Goal: Task Accomplishment & Management: Use online tool/utility

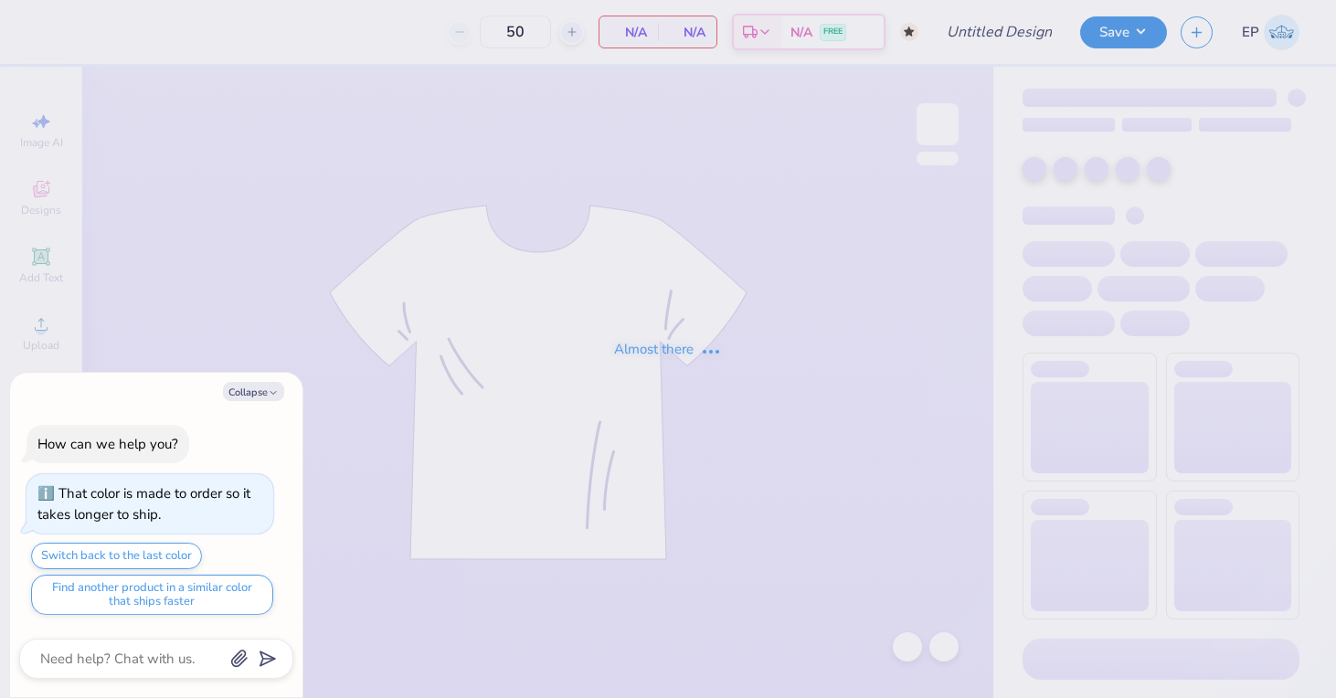
type textarea "x"
type input "PAD GM"
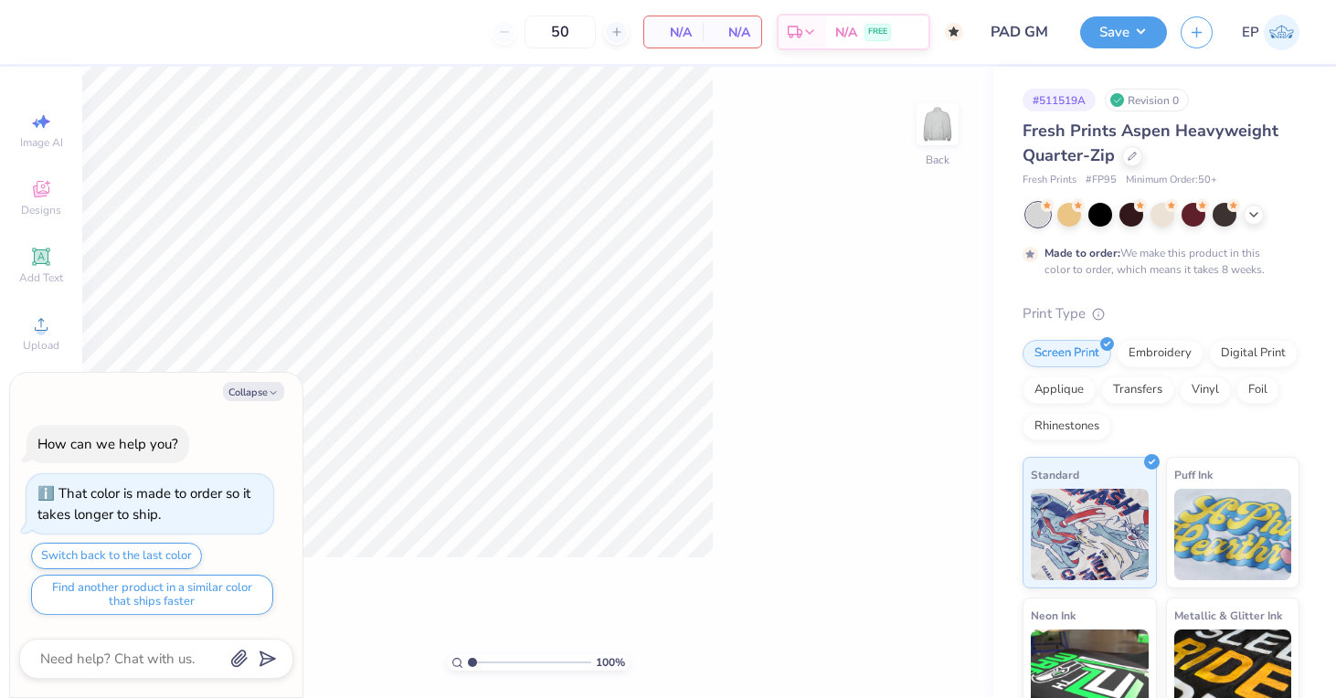
type textarea "x"
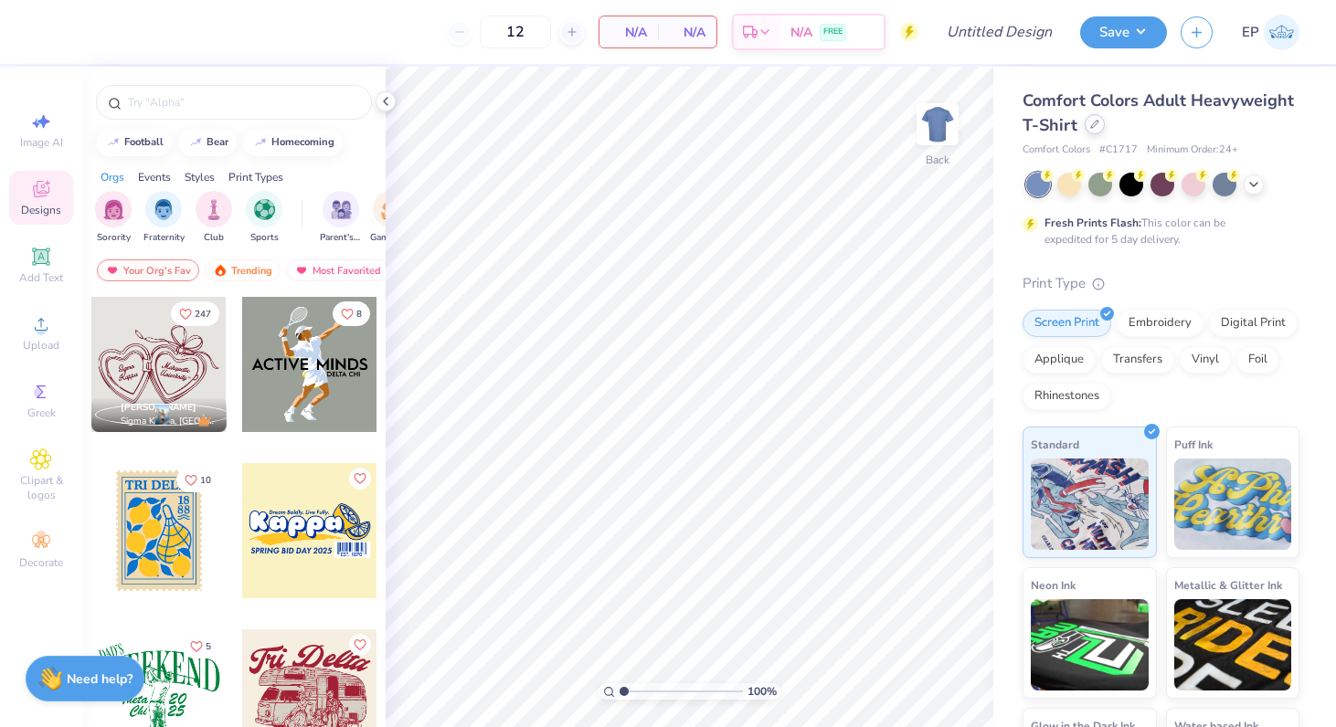
click at [1095, 134] on div at bounding box center [1095, 124] width 20 height 20
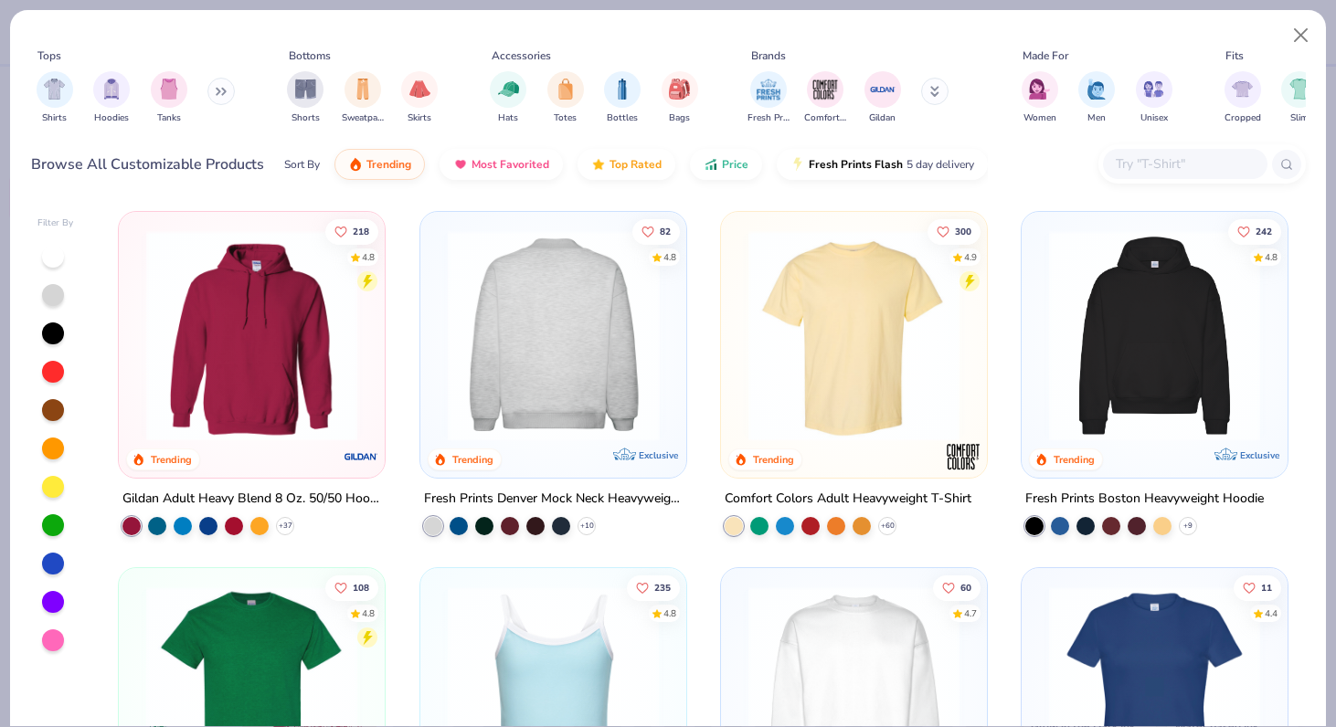
click at [542, 321] on img at bounding box center [553, 335] width 229 height 211
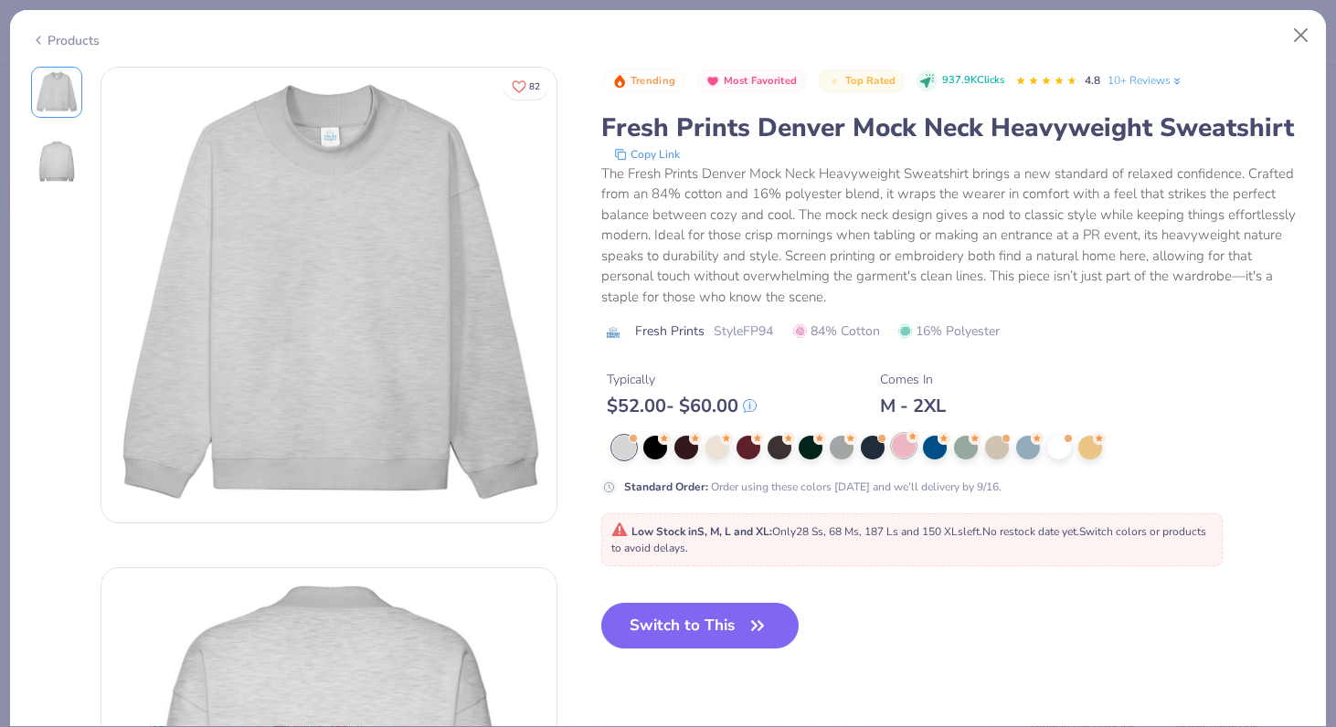
click at [892, 434] on div at bounding box center [904, 446] width 24 height 24
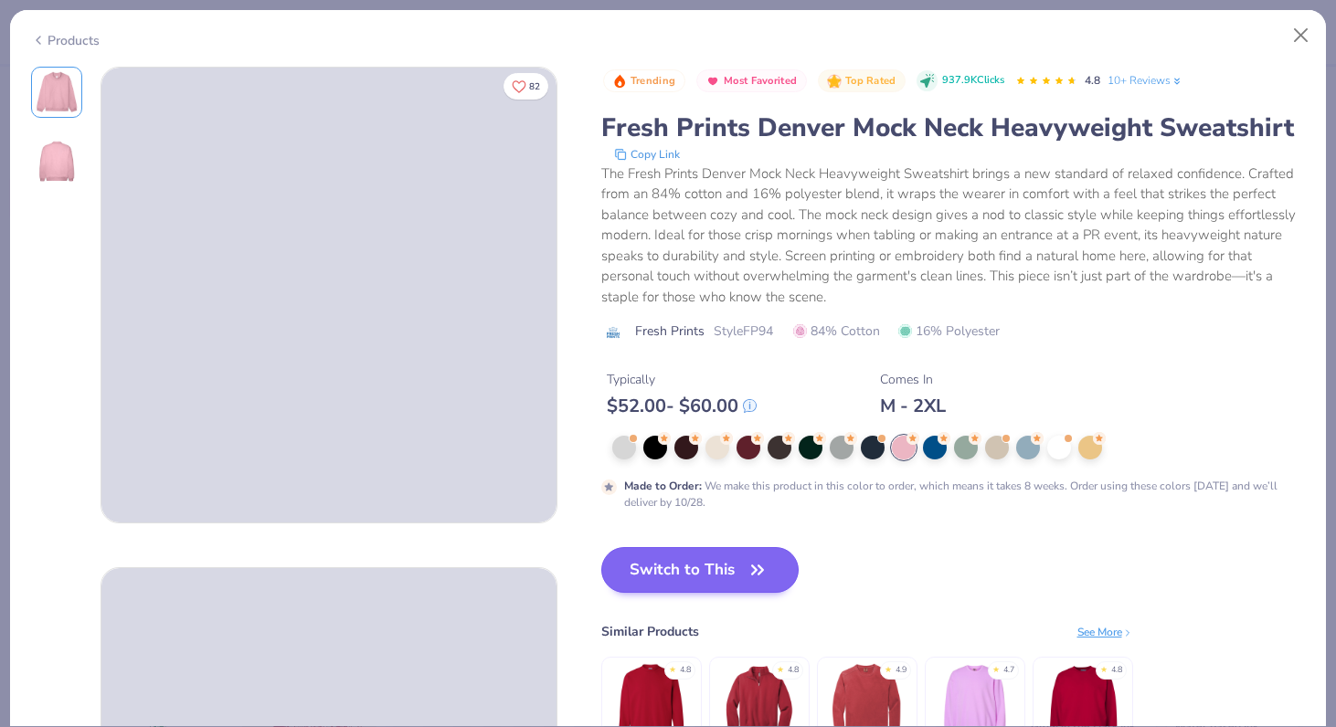
click at [607, 547] on button "Switch to This" at bounding box center [700, 570] width 198 height 46
type input "50"
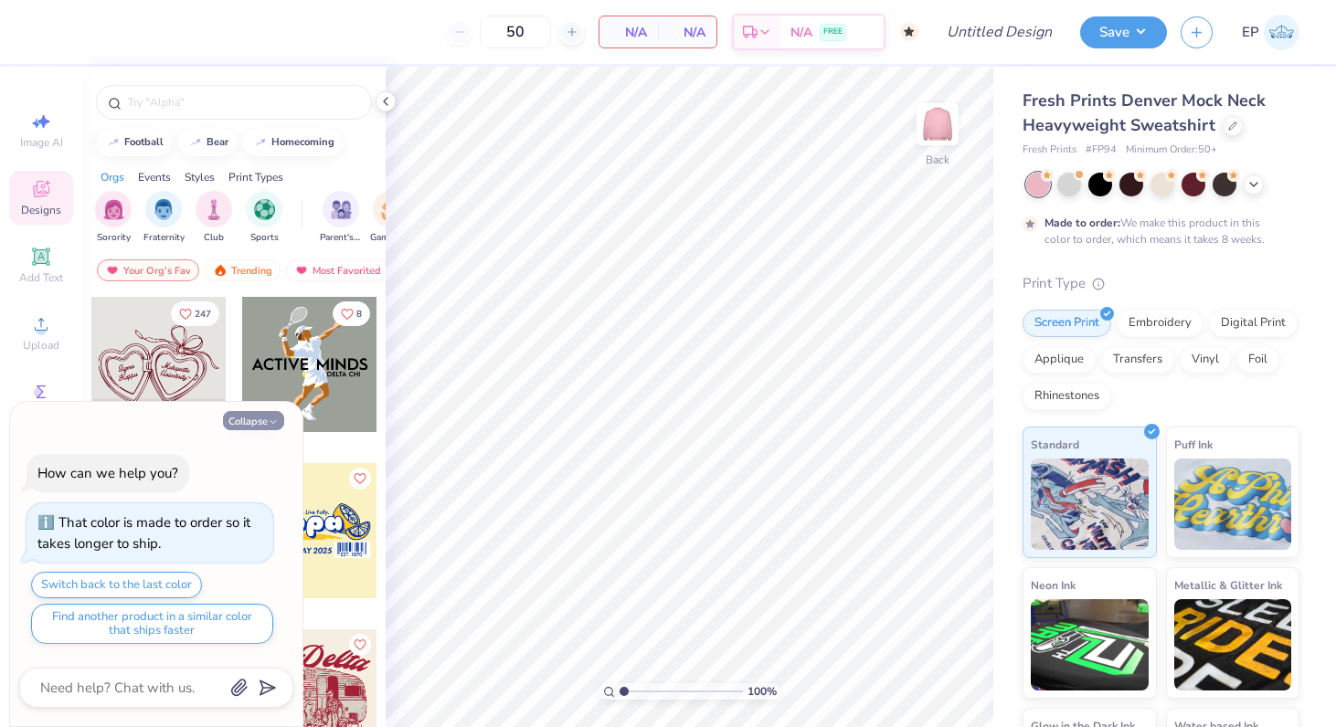
click at [259, 419] on button "Collapse" at bounding box center [253, 420] width 61 height 19
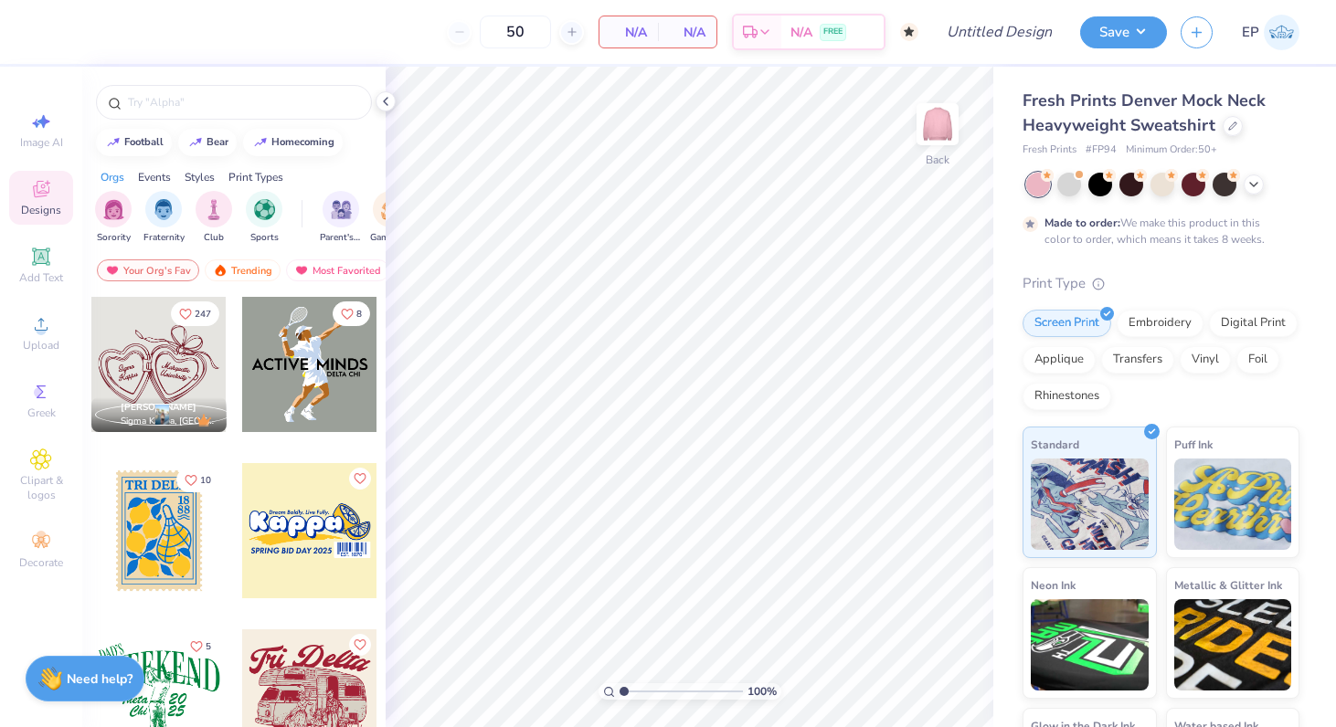
type textarea "x"
click at [147, 103] on input "text" at bounding box center [243, 102] width 234 height 18
type input "aphi"
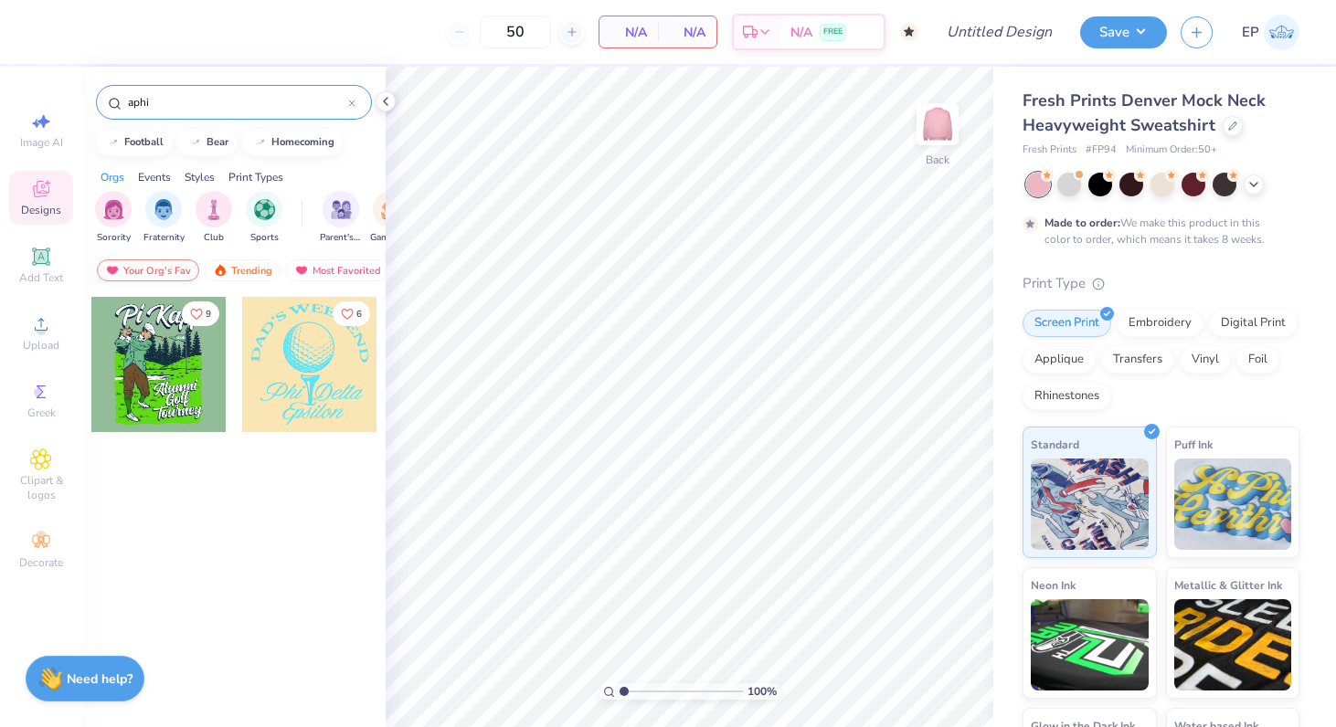
click at [154, 265] on div "Your Org's Fav" at bounding box center [148, 271] width 102 height 22
drag, startPoint x: 157, startPoint y: 101, endPoint x: 113, endPoint y: 97, distance: 44.0
click at [113, 98] on div "aphi" at bounding box center [234, 102] width 276 height 35
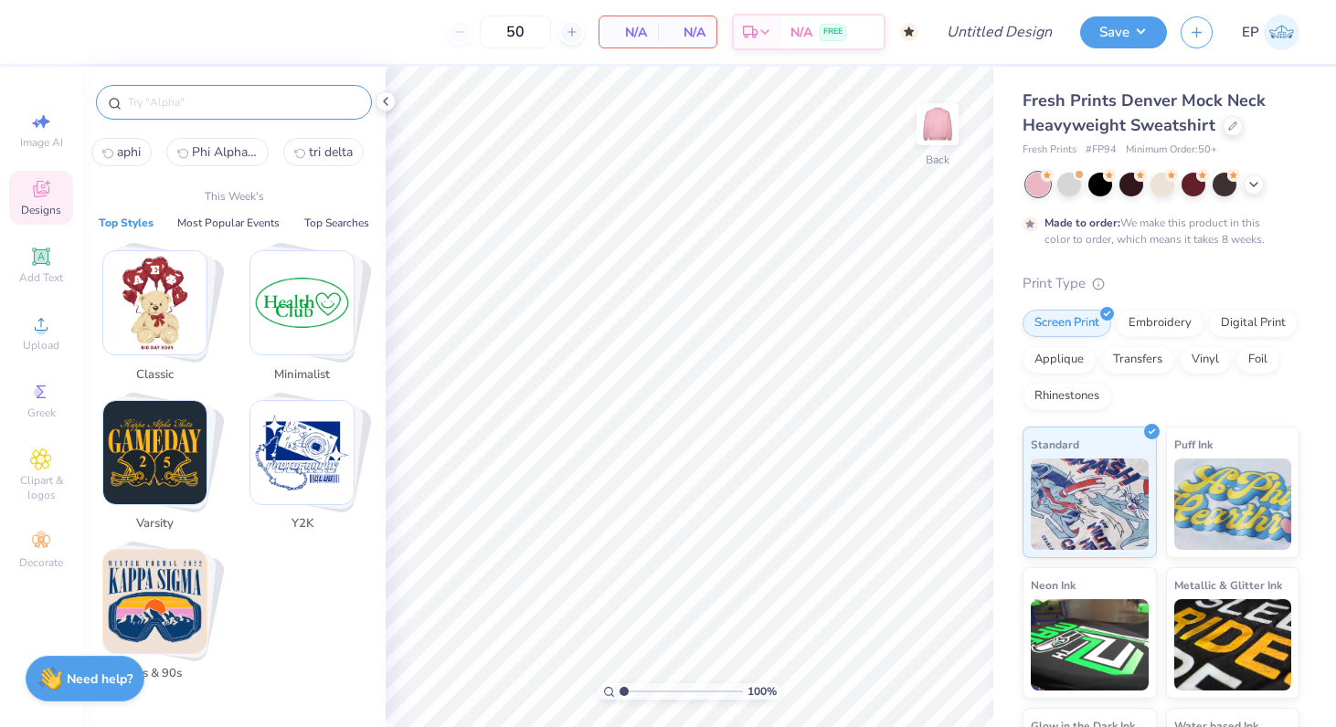
click at [47, 211] on span "Designs" at bounding box center [41, 210] width 40 height 15
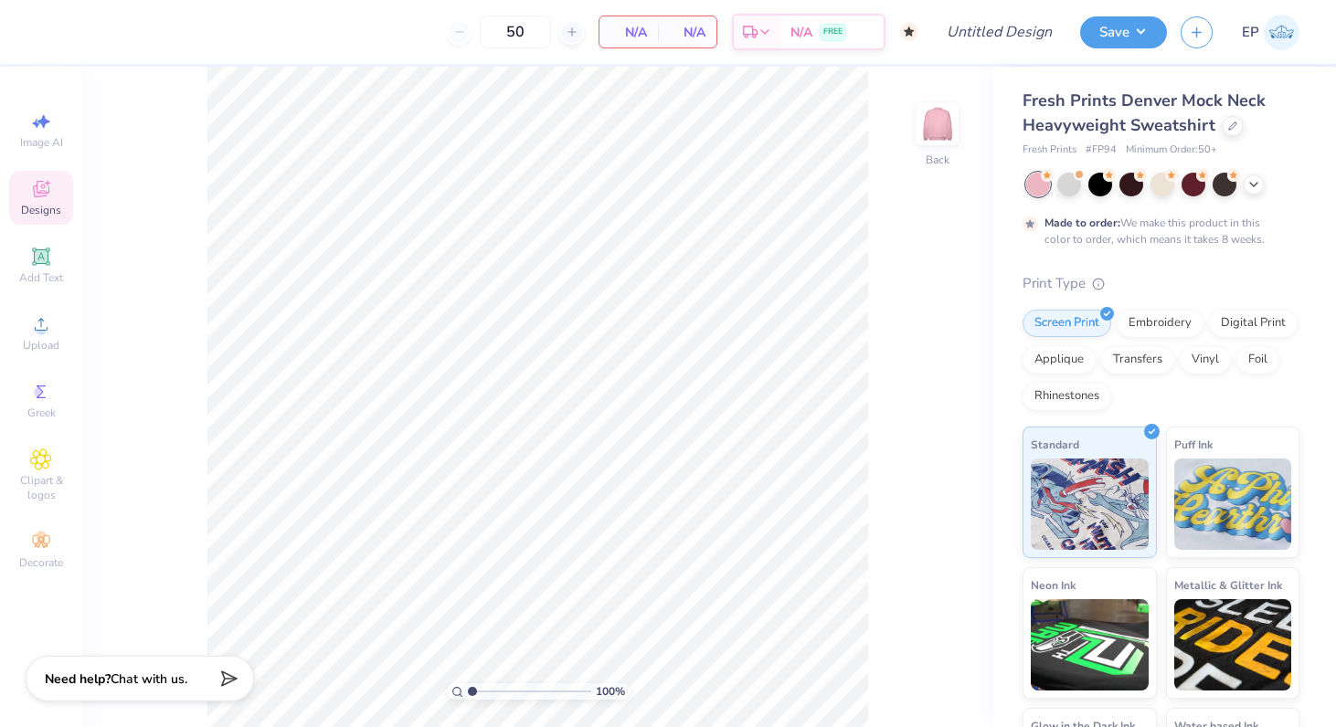
click at [37, 187] on icon at bounding box center [41, 192] width 15 height 12
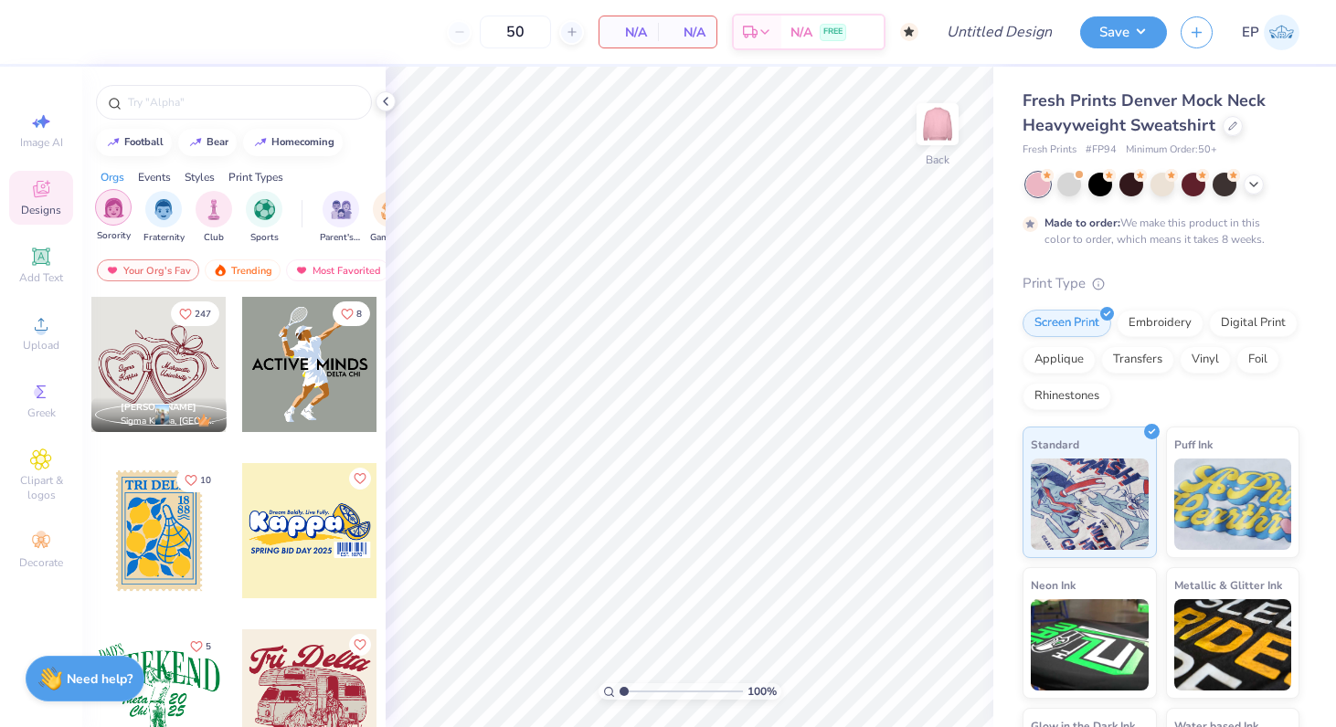
click at [102, 207] on div "filter for Sorority" at bounding box center [113, 207] width 37 height 37
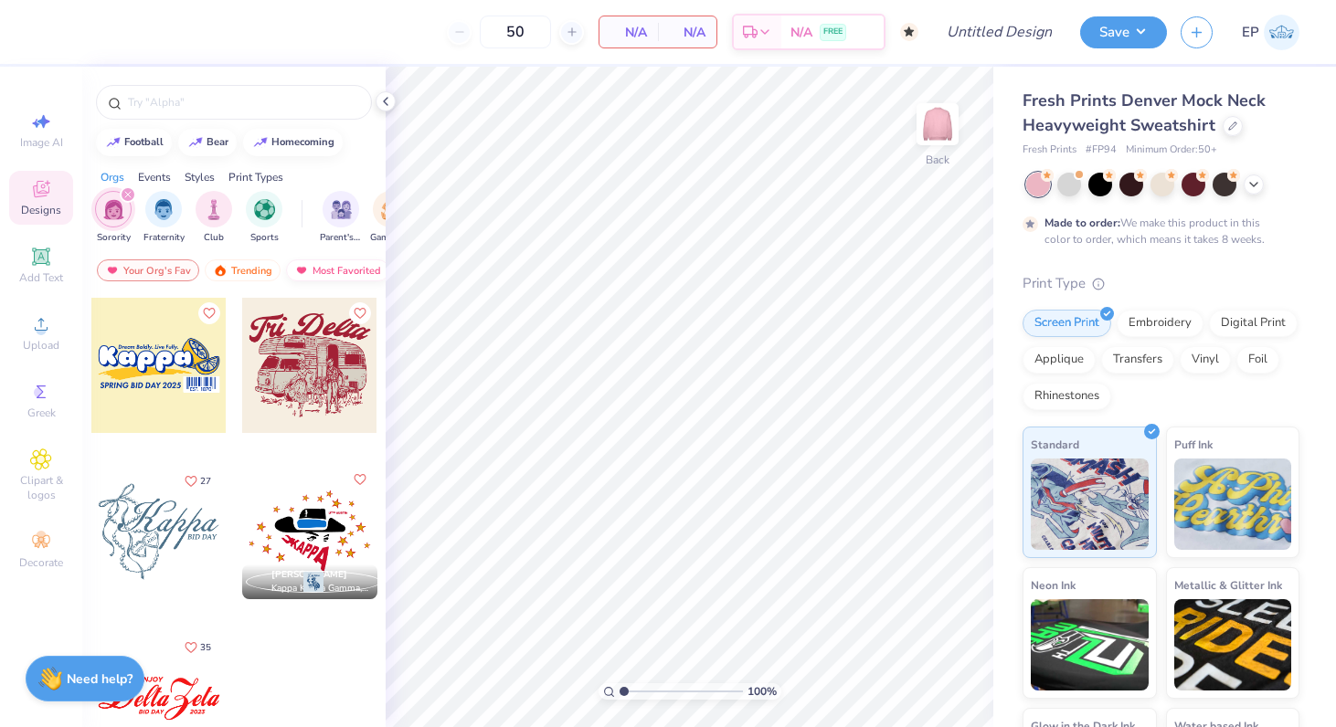
click at [358, 272] on div "Most Favorited" at bounding box center [337, 271] width 103 height 22
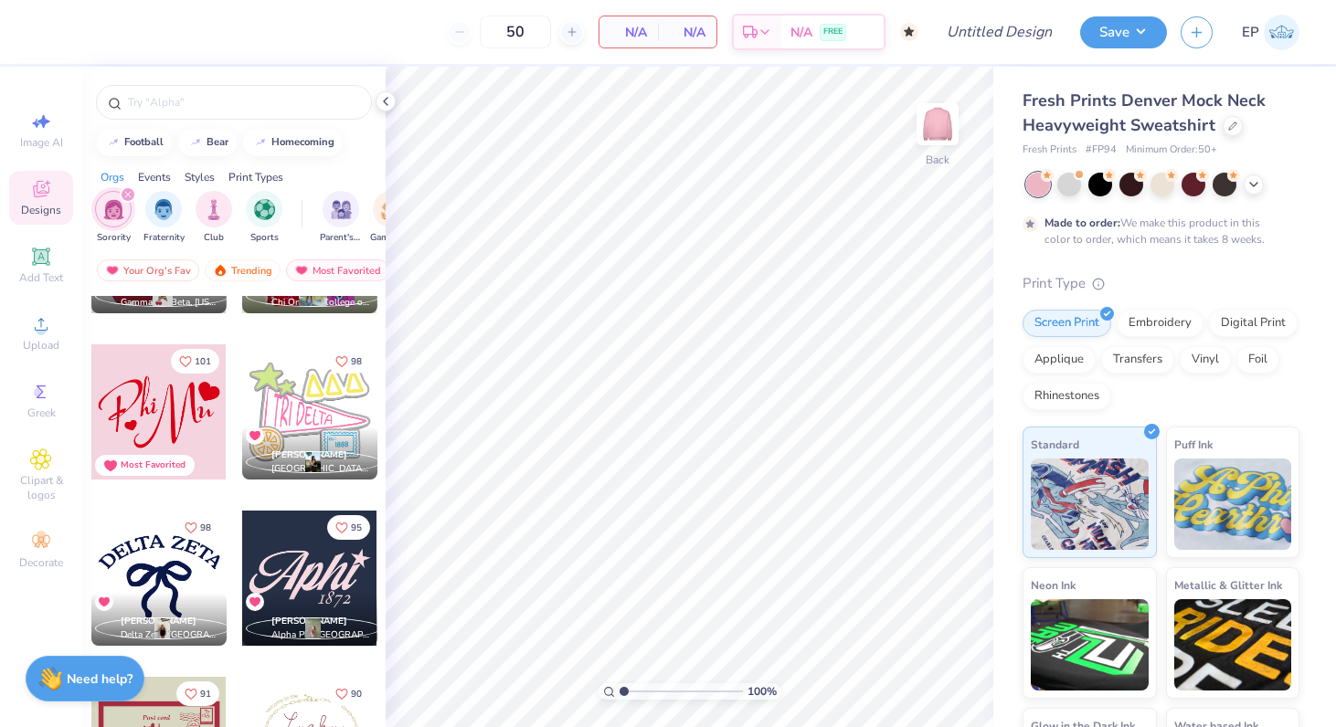
scroll to position [2116, 0]
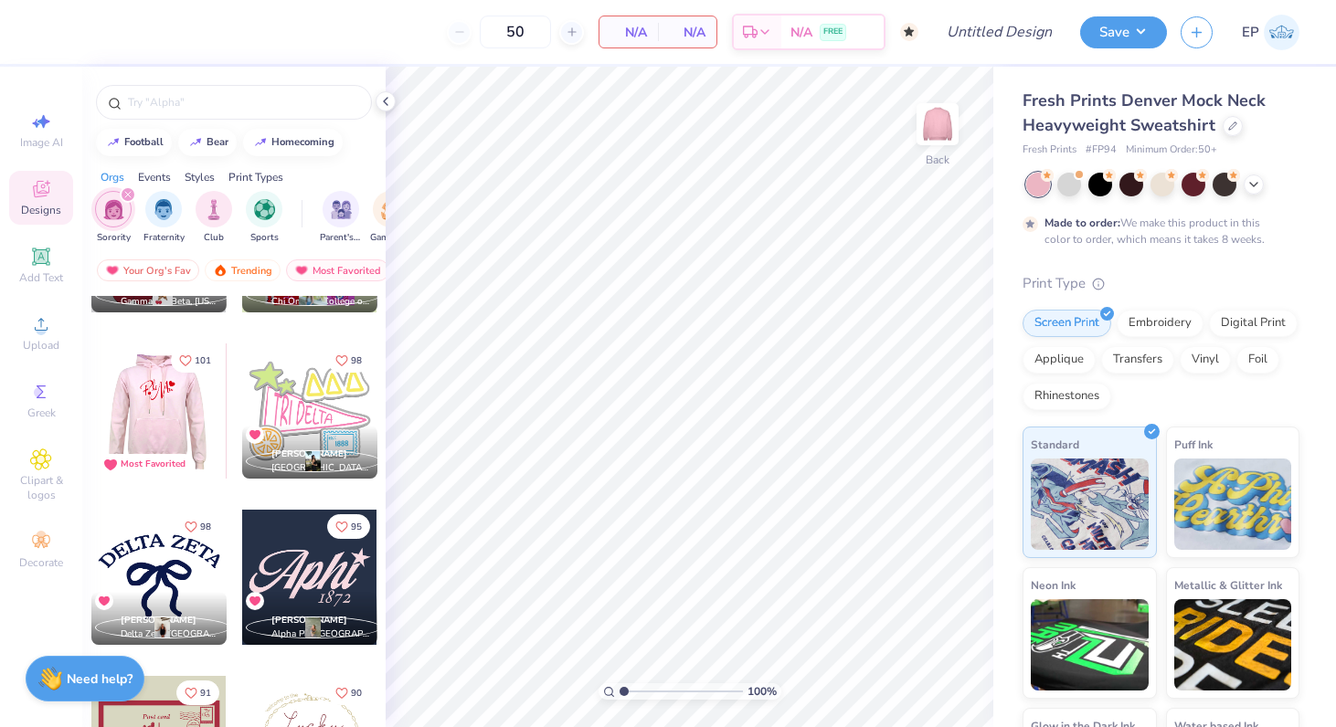
click at [91, 415] on div at bounding box center [23, 411] width 135 height 135
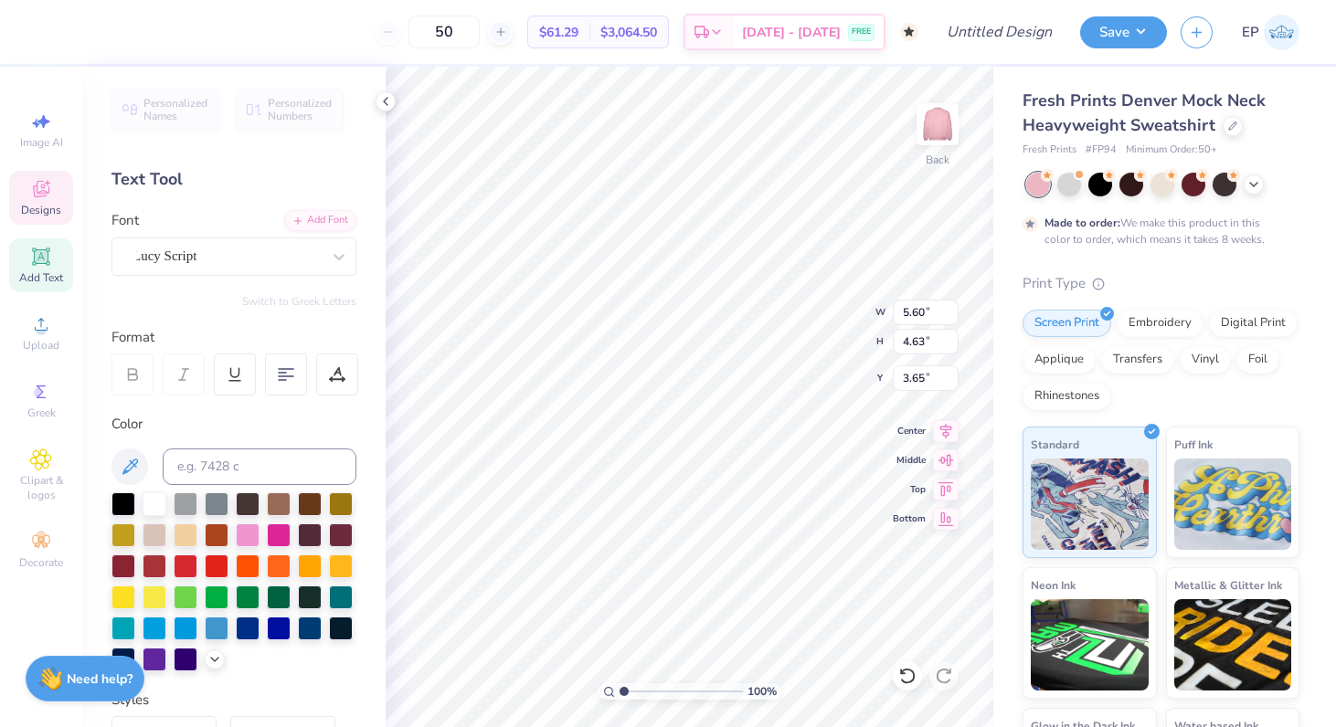
type textarea "M"
type textarea "Phi"
type input "3.00"
type textarea "P"
type textarea "Alpha"
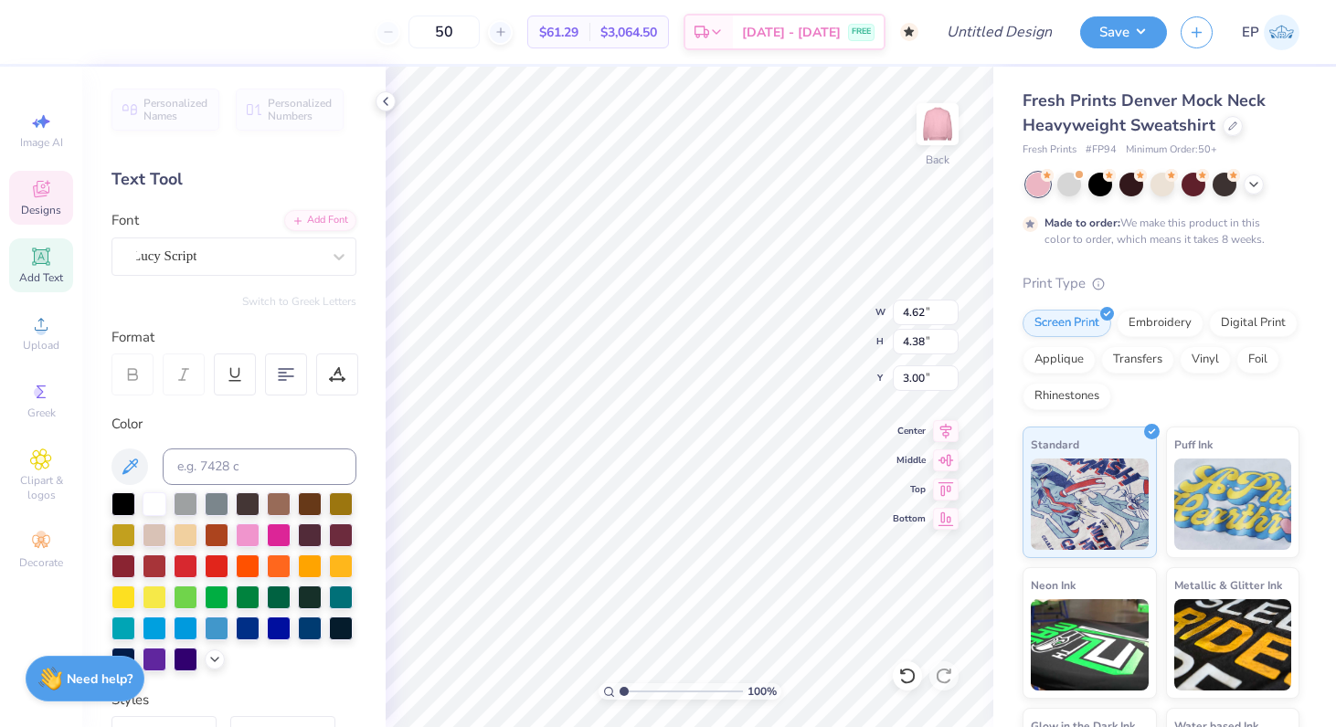
scroll to position [0, 1]
type input "4.11"
click at [41, 185] on icon at bounding box center [41, 189] width 22 height 22
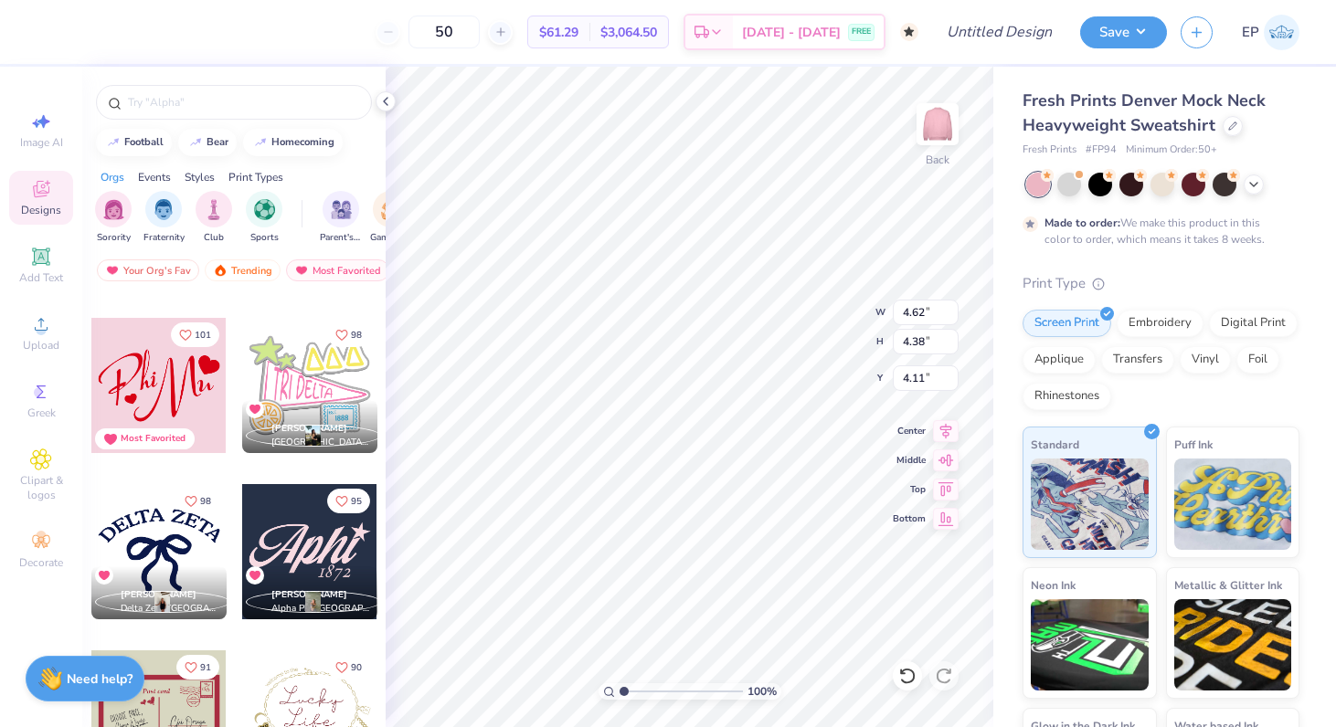
scroll to position [2158, 0]
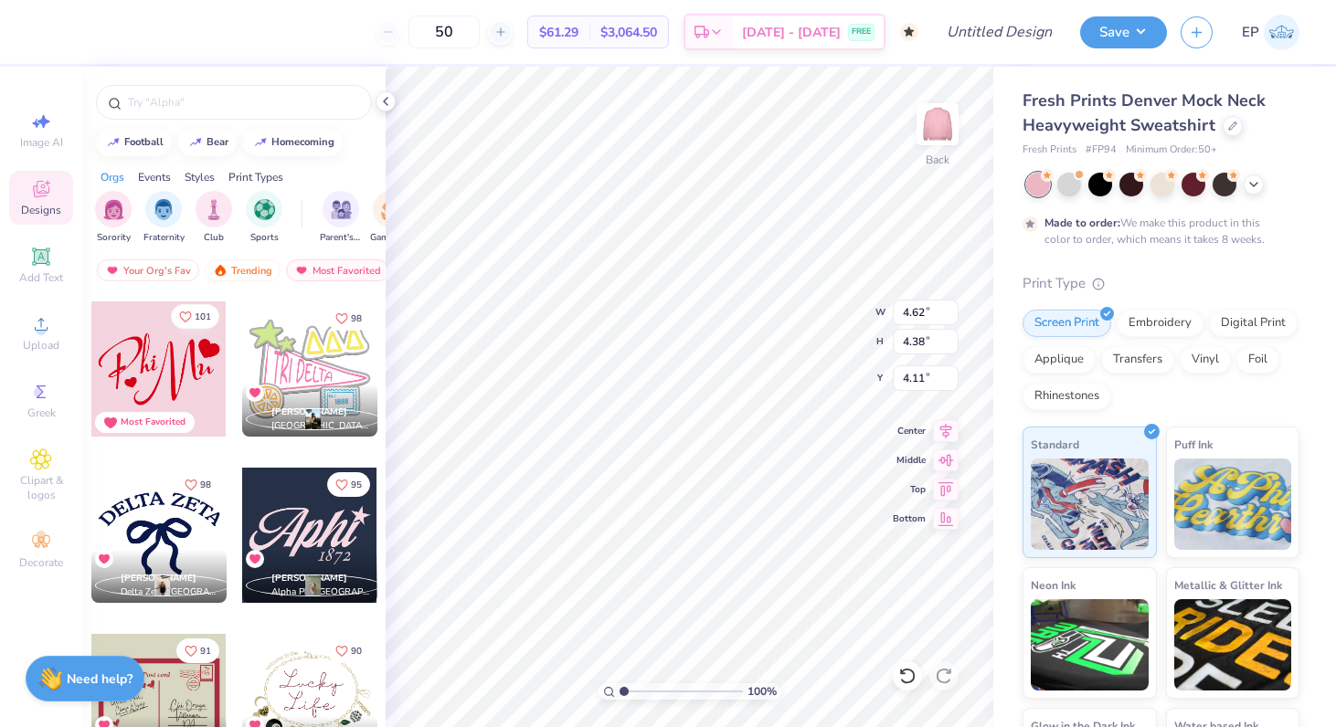
click at [192, 310] on button "101" at bounding box center [195, 316] width 48 height 25
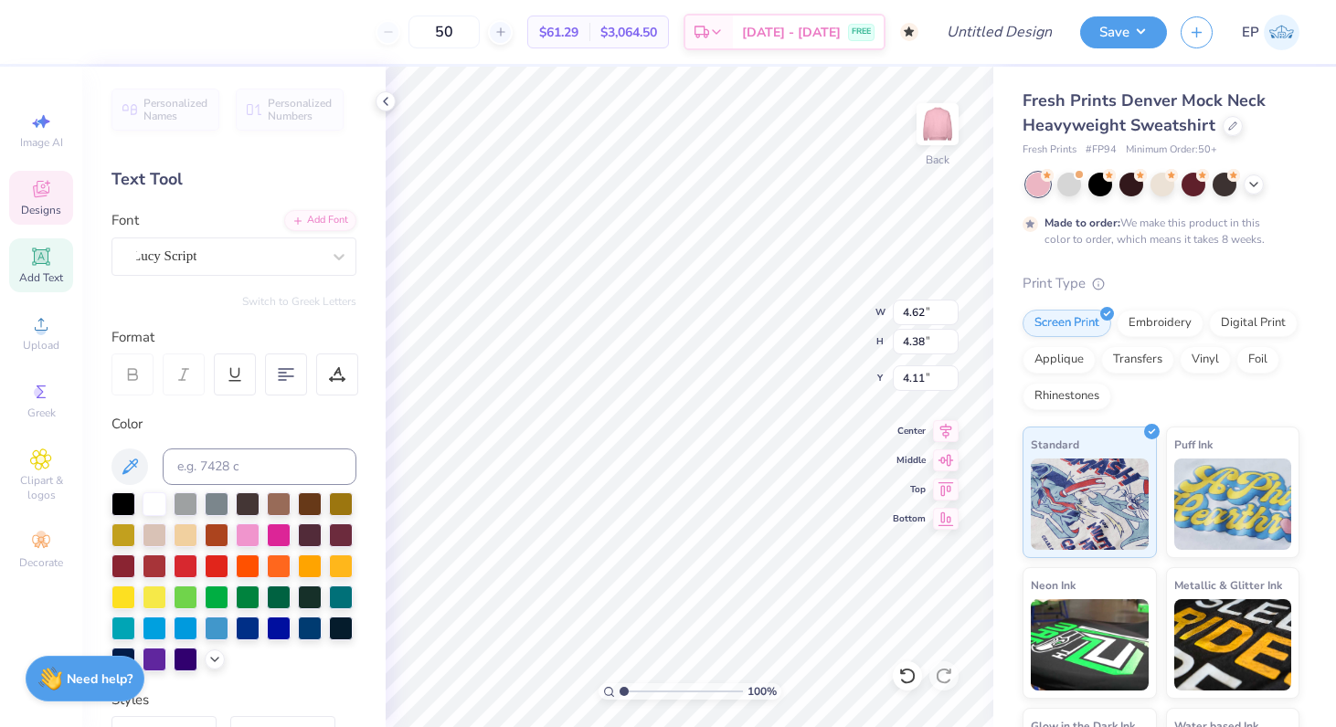
type input "4.85"
type input "3.00"
type input "2.22"
type input "0.84"
type input "0.74"
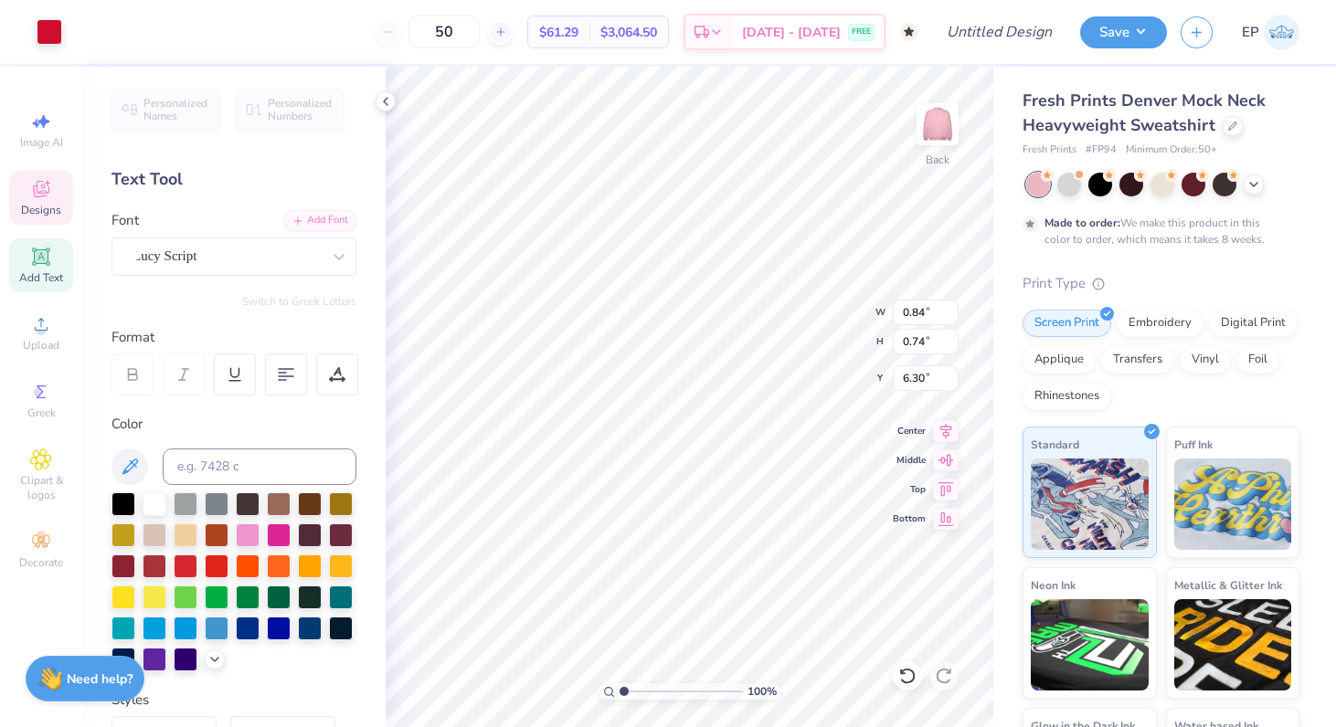
type input "7.48"
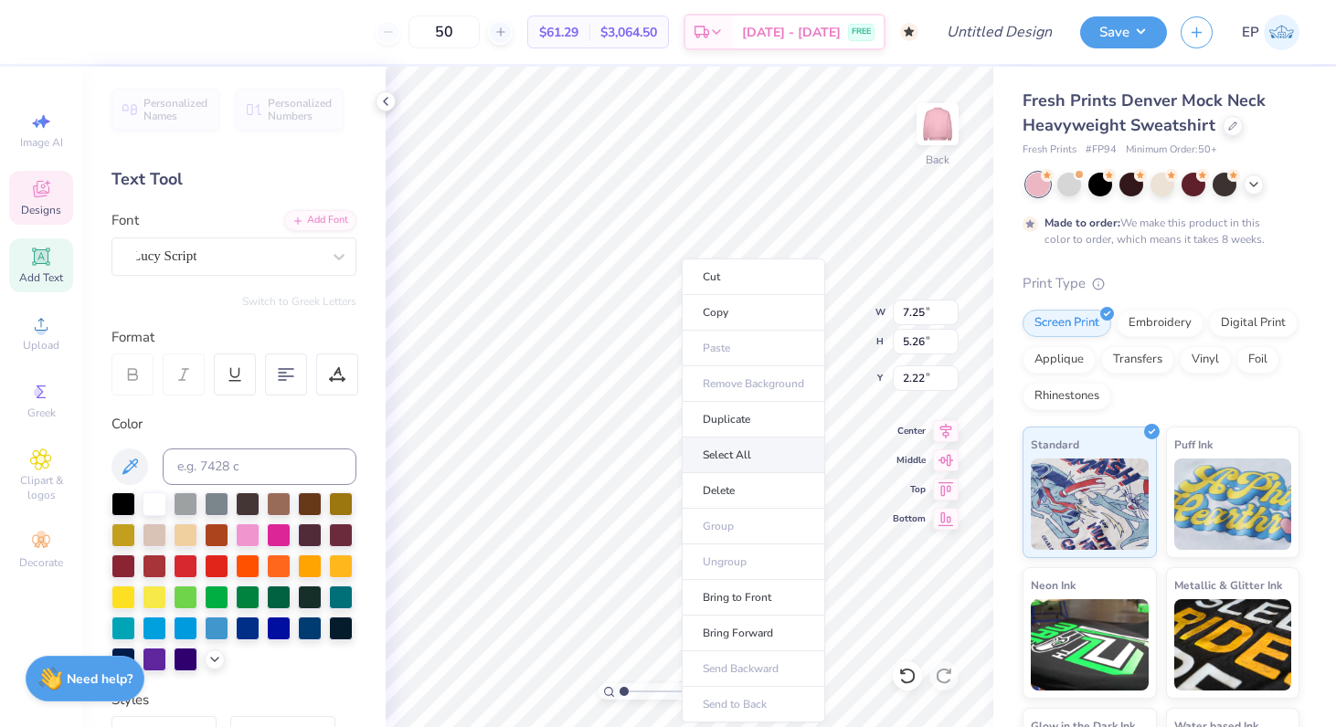
click at [748, 457] on li "Select All" at bounding box center [753, 456] width 143 height 36
type input "9.84"
type input "7.01"
click at [760, 526] on li "Group" at bounding box center [769, 527] width 143 height 36
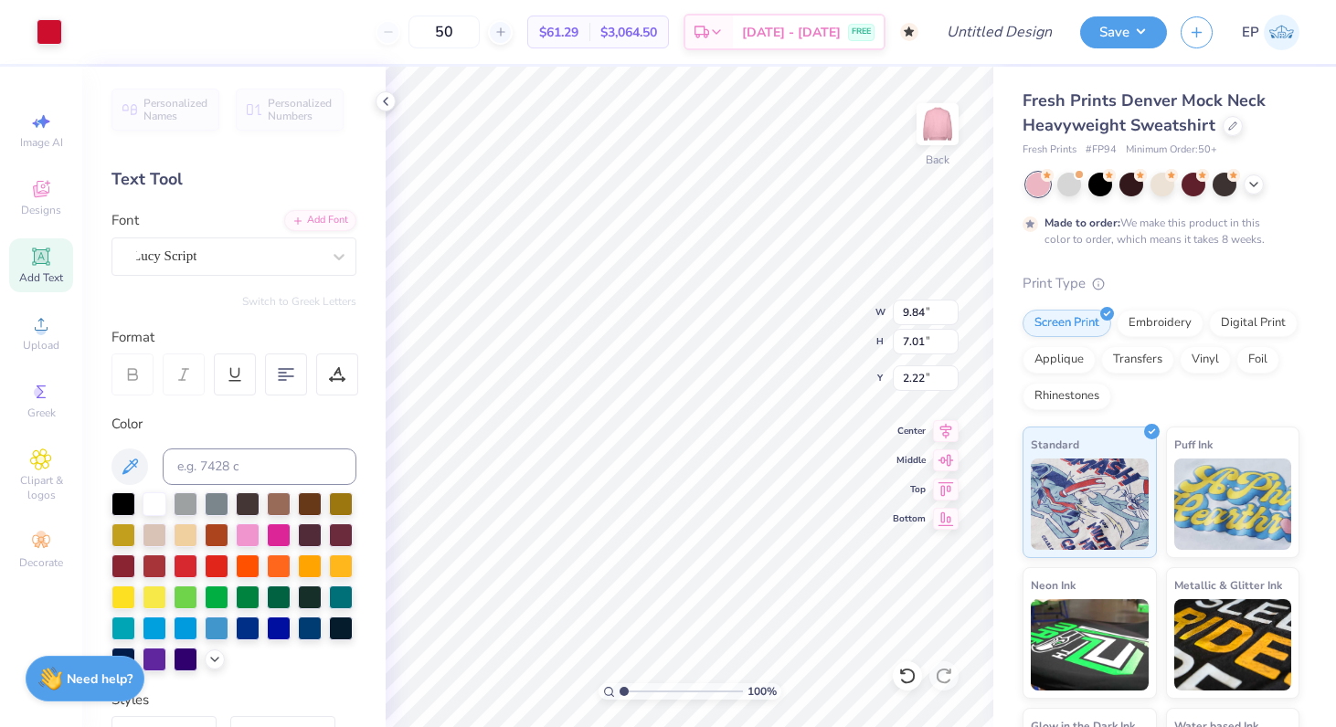
type input "1.48"
type input "4.93"
type input "3.52"
type input "3.00"
type input "8.26"
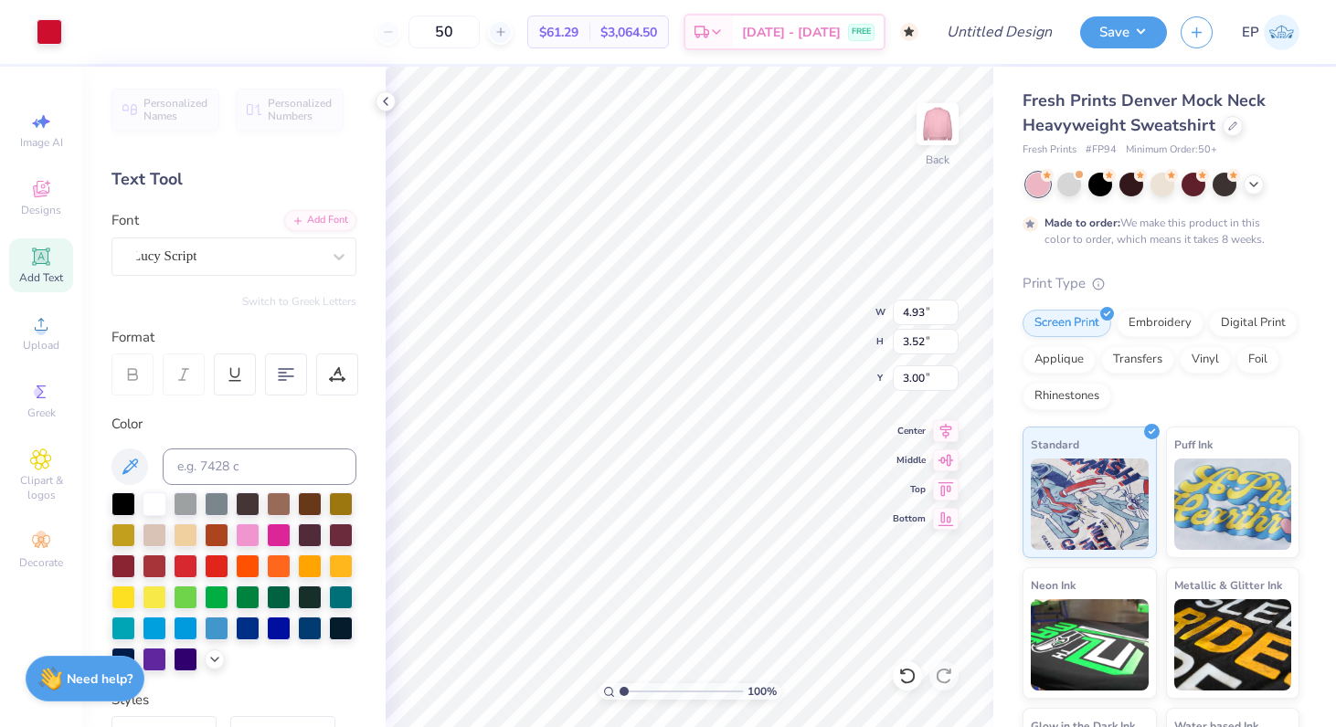
type input "5.89"
type input "3.75"
type input "12.06"
type input "8.60"
type input "3.93"
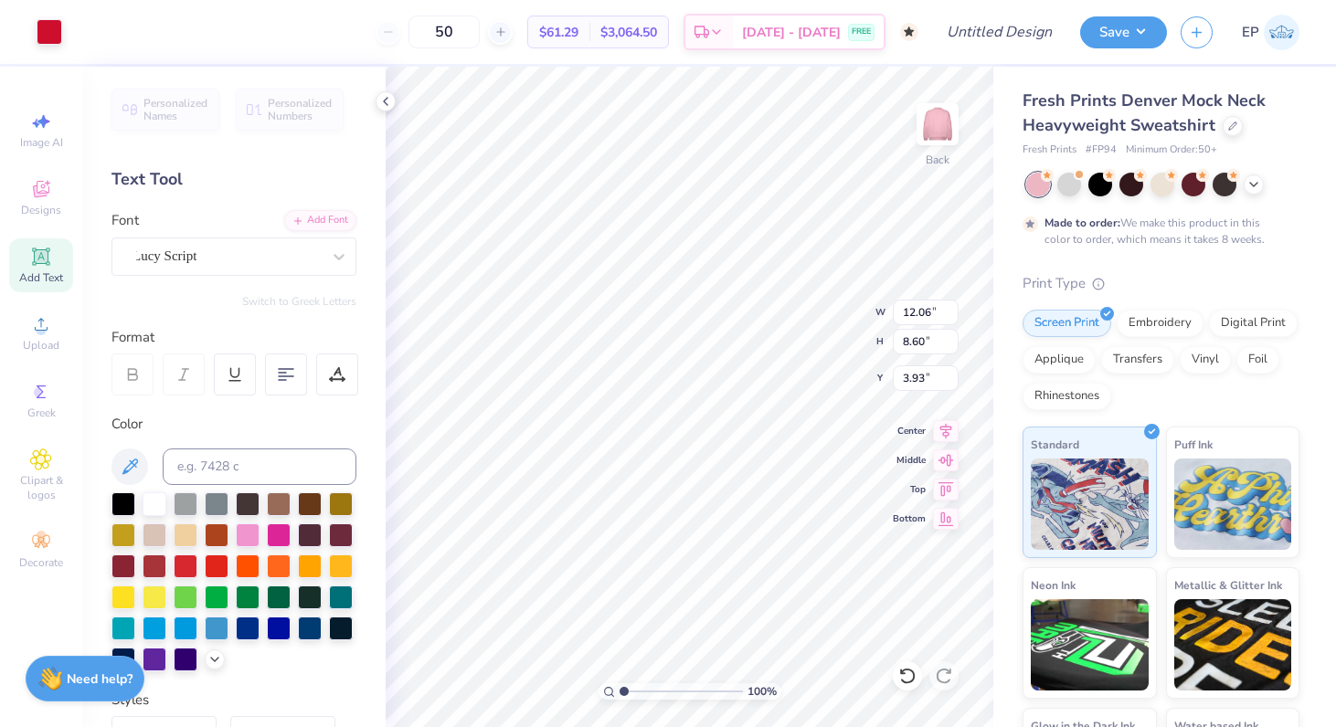
type input "11.45"
type input "8.16"
type input "2.39"
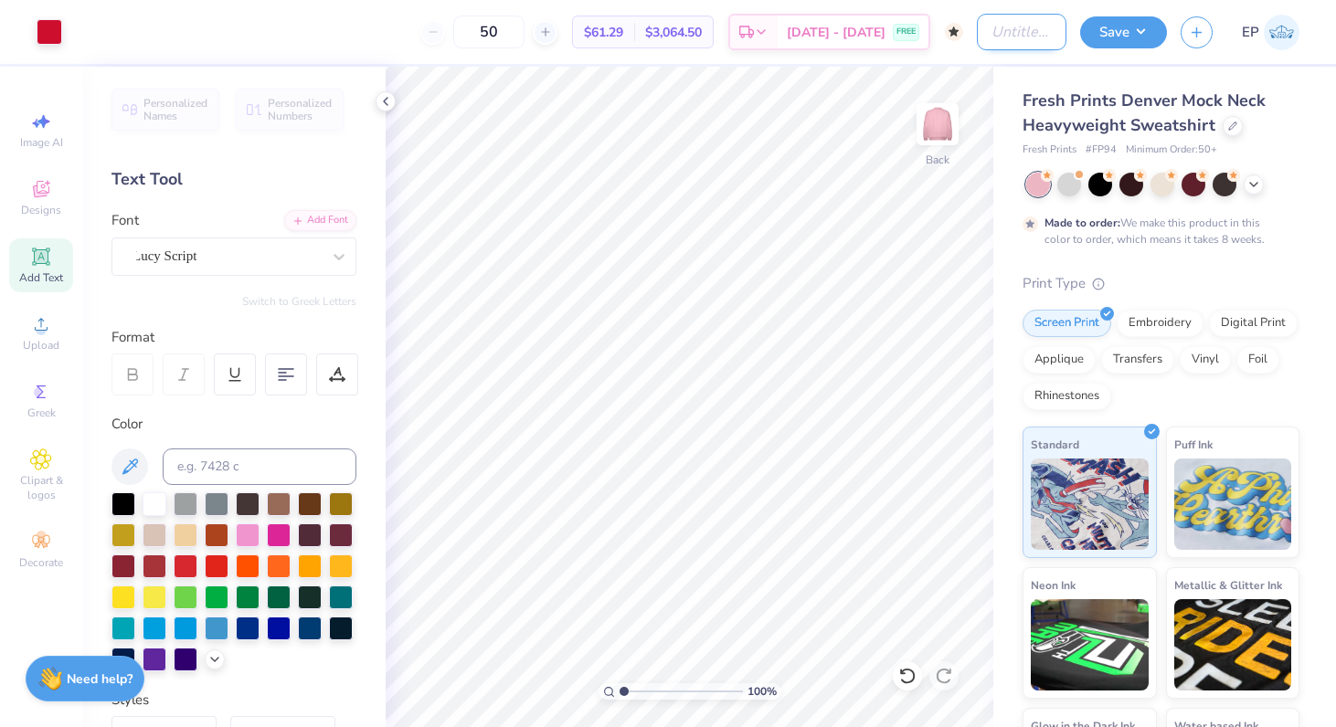
click at [1013, 37] on input "Design Title" at bounding box center [1022, 32] width 90 height 37
type input "APHI GM"
click at [1120, 28] on button "Save" at bounding box center [1123, 30] width 87 height 32
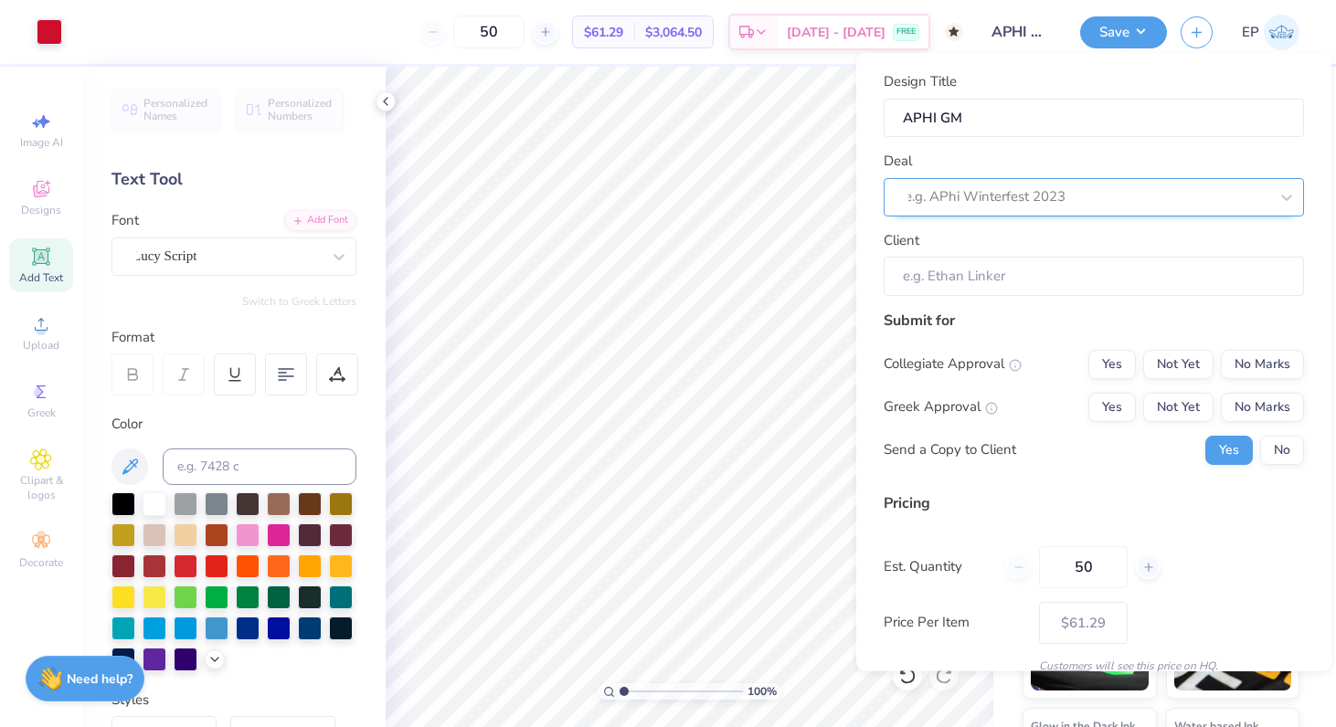
click at [975, 207] on div at bounding box center [1087, 197] width 364 height 25
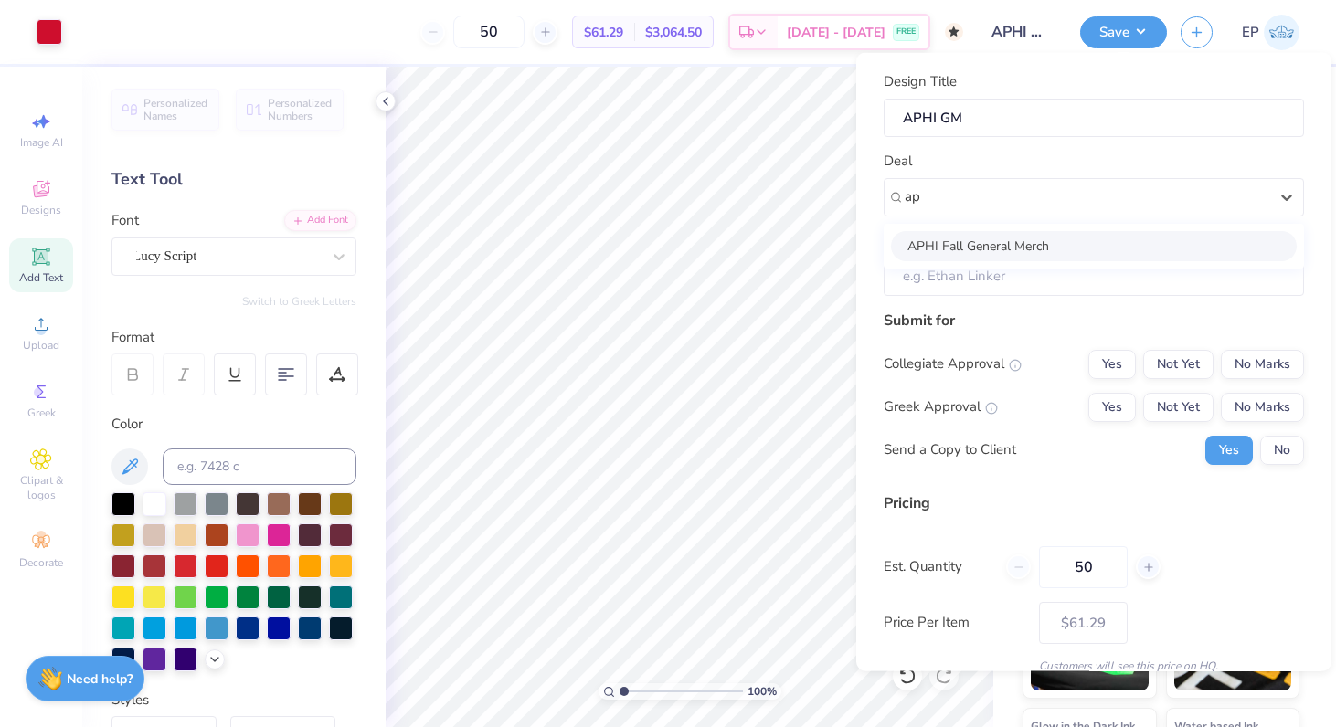
click at [1005, 238] on div "APHI Fall General Merch" at bounding box center [1094, 245] width 406 height 30
type input "ap"
type input "[PERSON_NAME]"
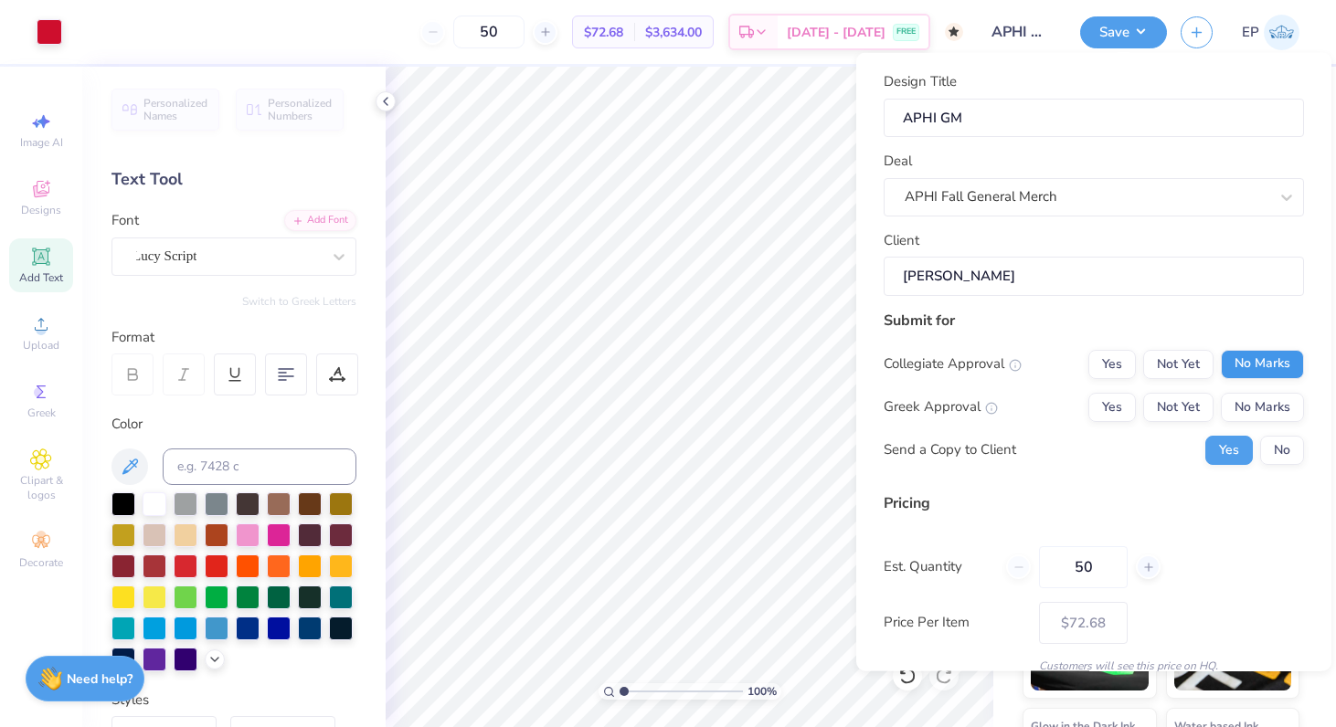
click at [1249, 358] on button "No Marks" at bounding box center [1262, 363] width 83 height 29
click at [1183, 413] on button "Not Yet" at bounding box center [1178, 406] width 70 height 29
type input "$72.68"
click at [1278, 440] on button "No" at bounding box center [1282, 449] width 44 height 29
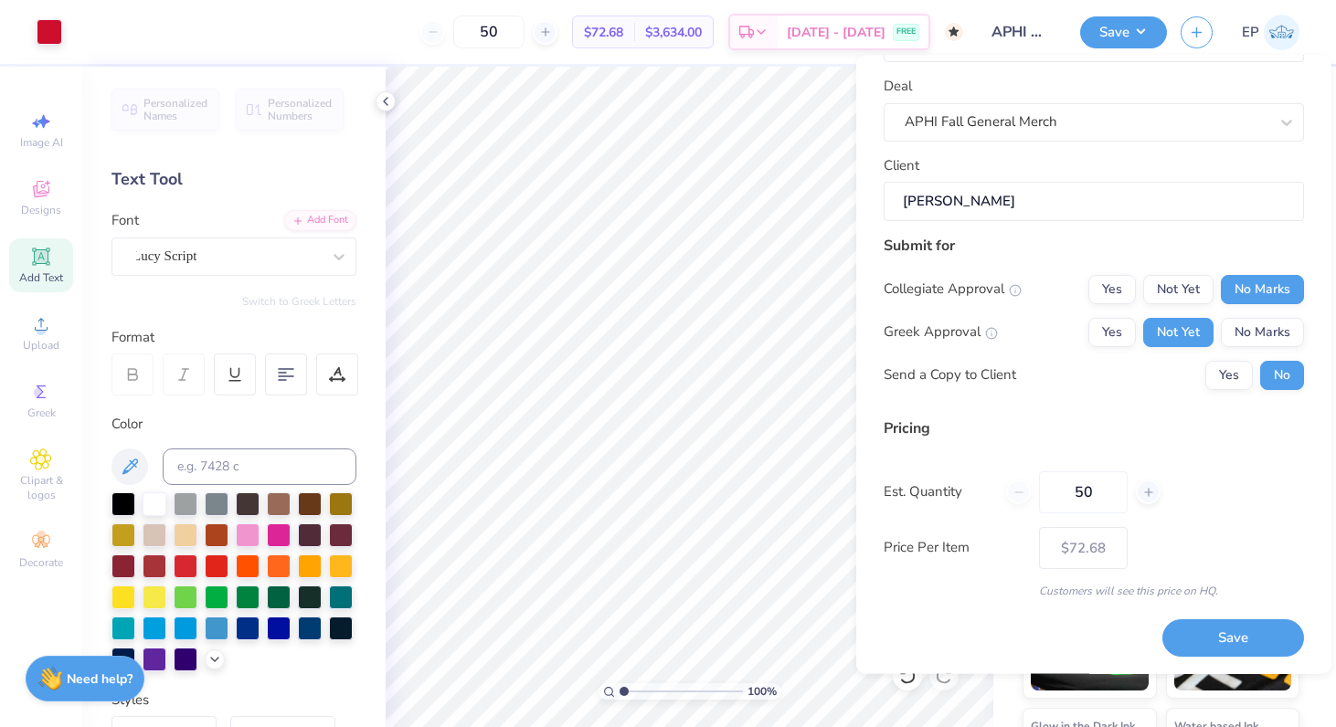
scroll to position [76, 0]
click at [1086, 547] on input "$72.68" at bounding box center [1083, 549] width 89 height 42
click at [1079, 539] on input "$72.68" at bounding box center [1083, 549] width 89 height 42
click at [1096, 485] on input "50" at bounding box center [1083, 493] width 89 height 42
type input "5"
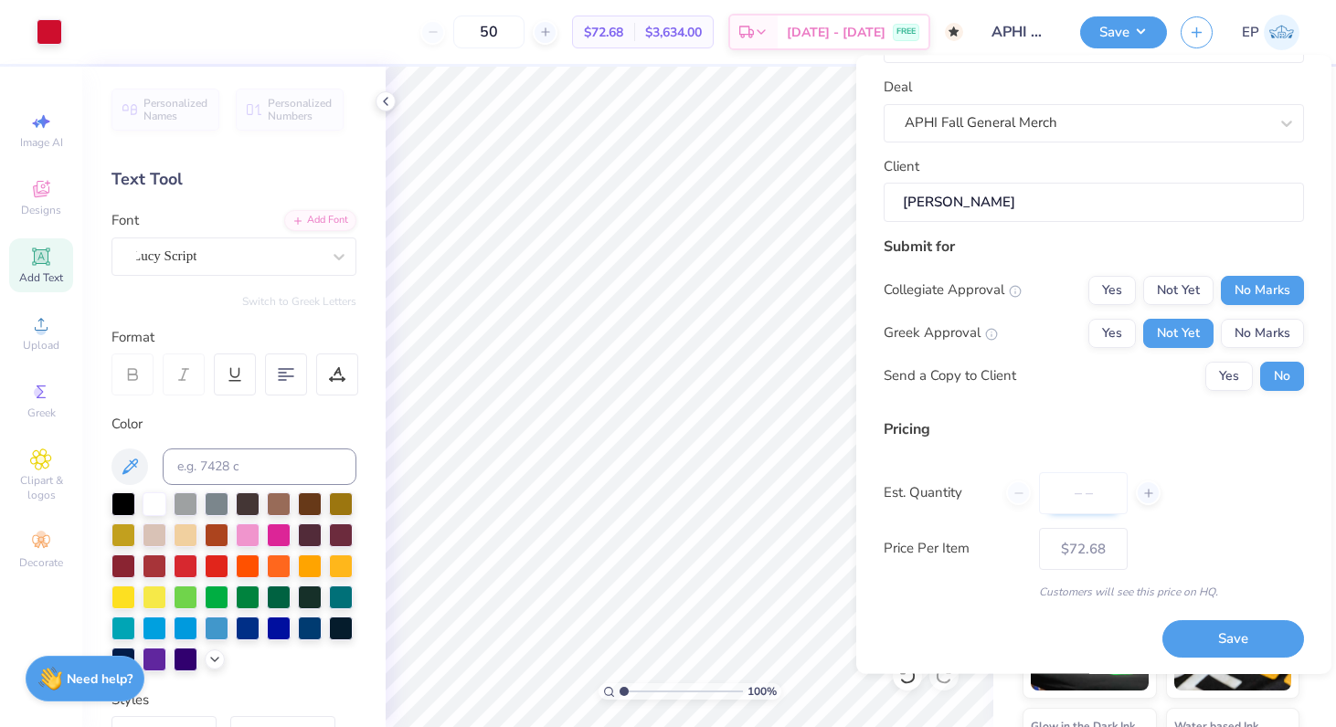
type input "1"
type input "0"
type input "1000"
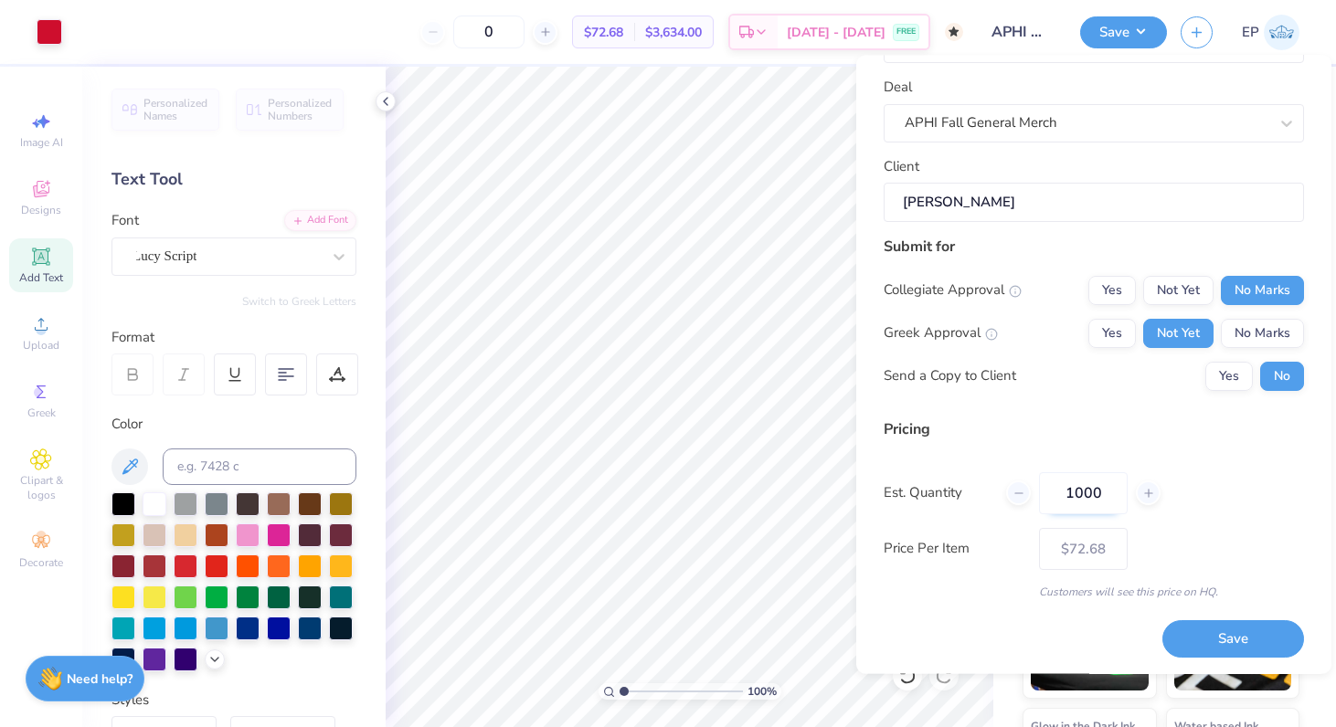
type input "– –"
type input "1000"
type input "$68.49"
type input "100"
type input "– –"
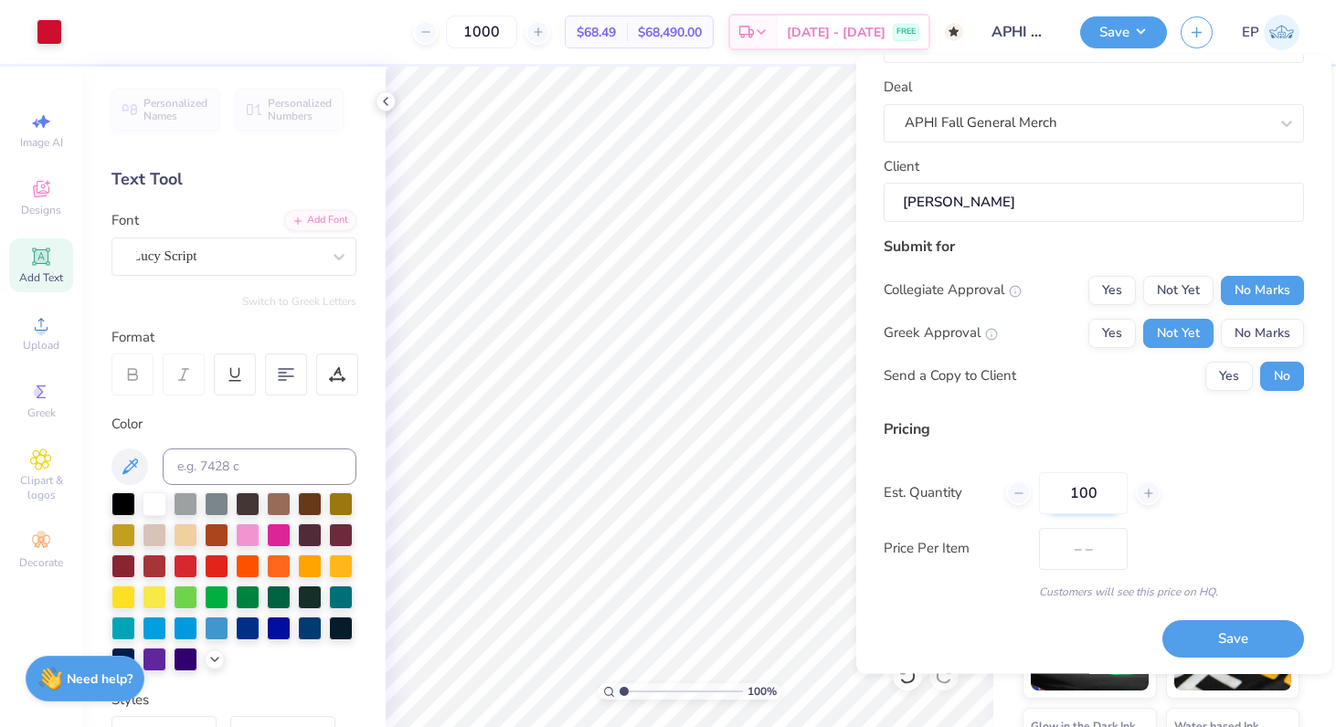
type input "100"
type input "$71.02"
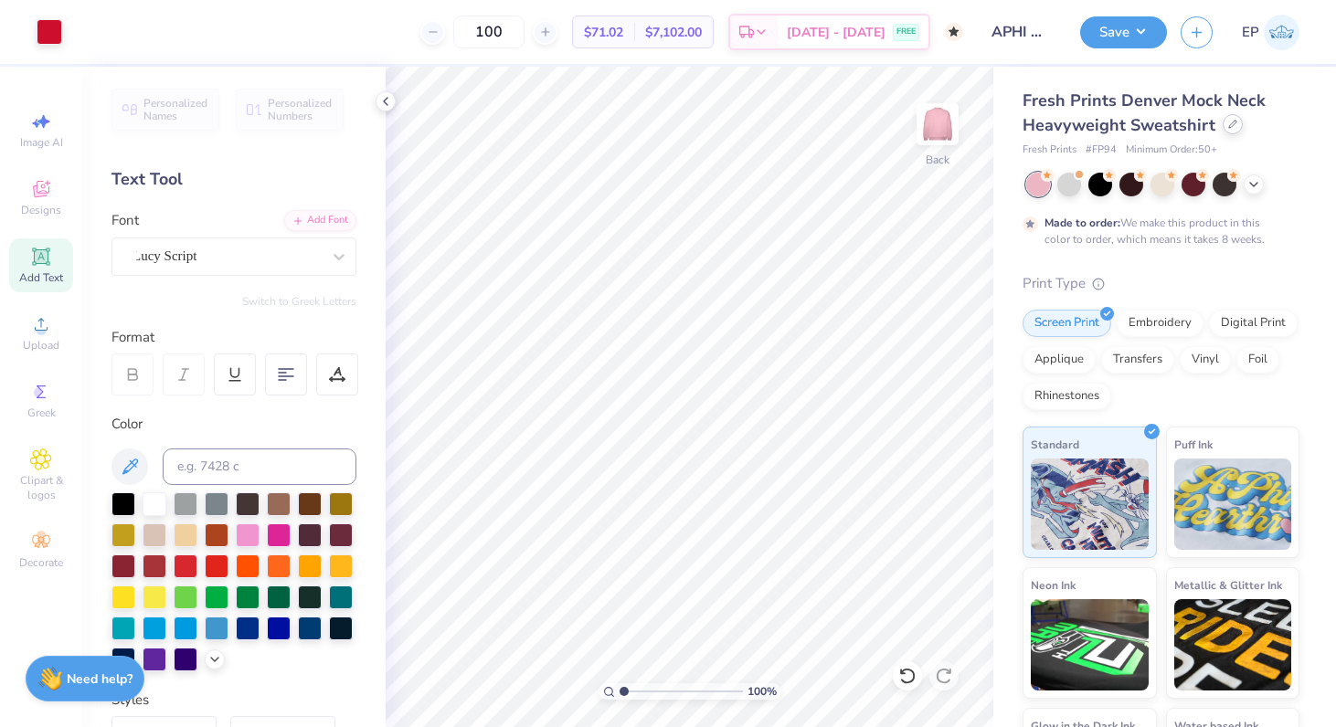
click at [1229, 130] on div at bounding box center [1233, 124] width 20 height 20
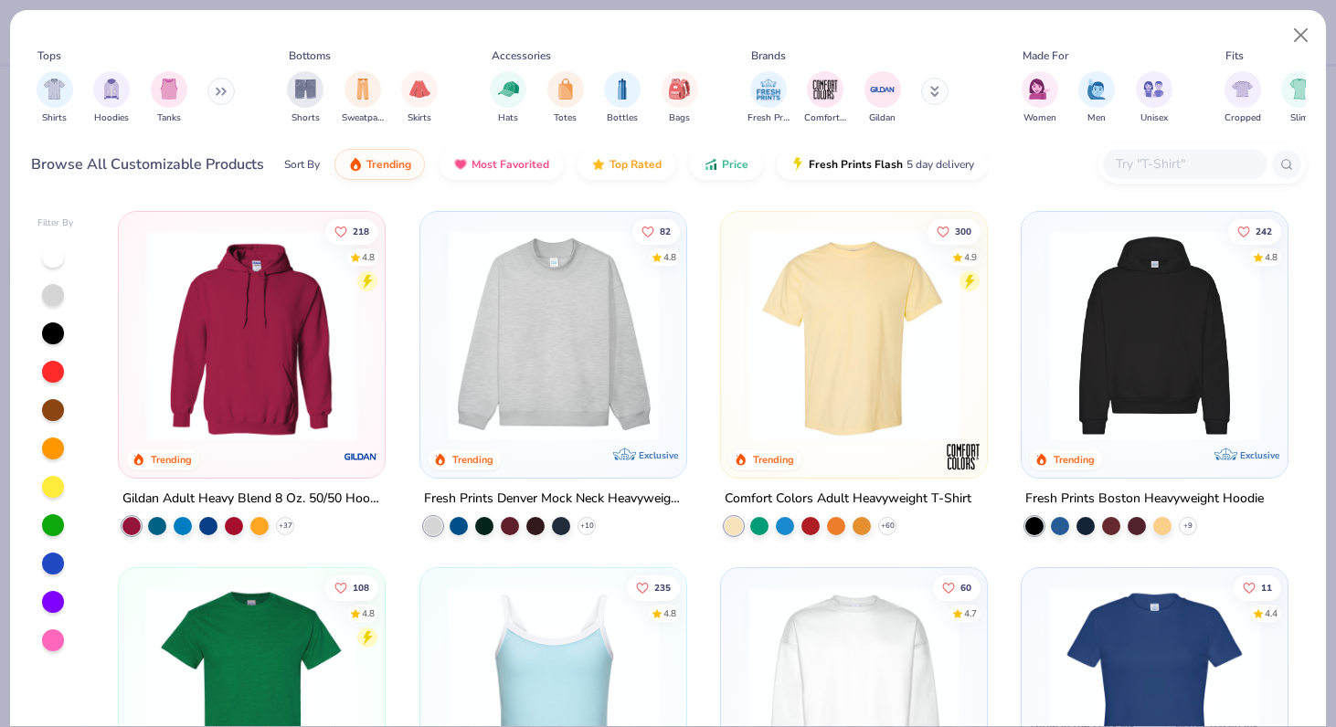
click at [521, 369] on img at bounding box center [553, 335] width 229 height 211
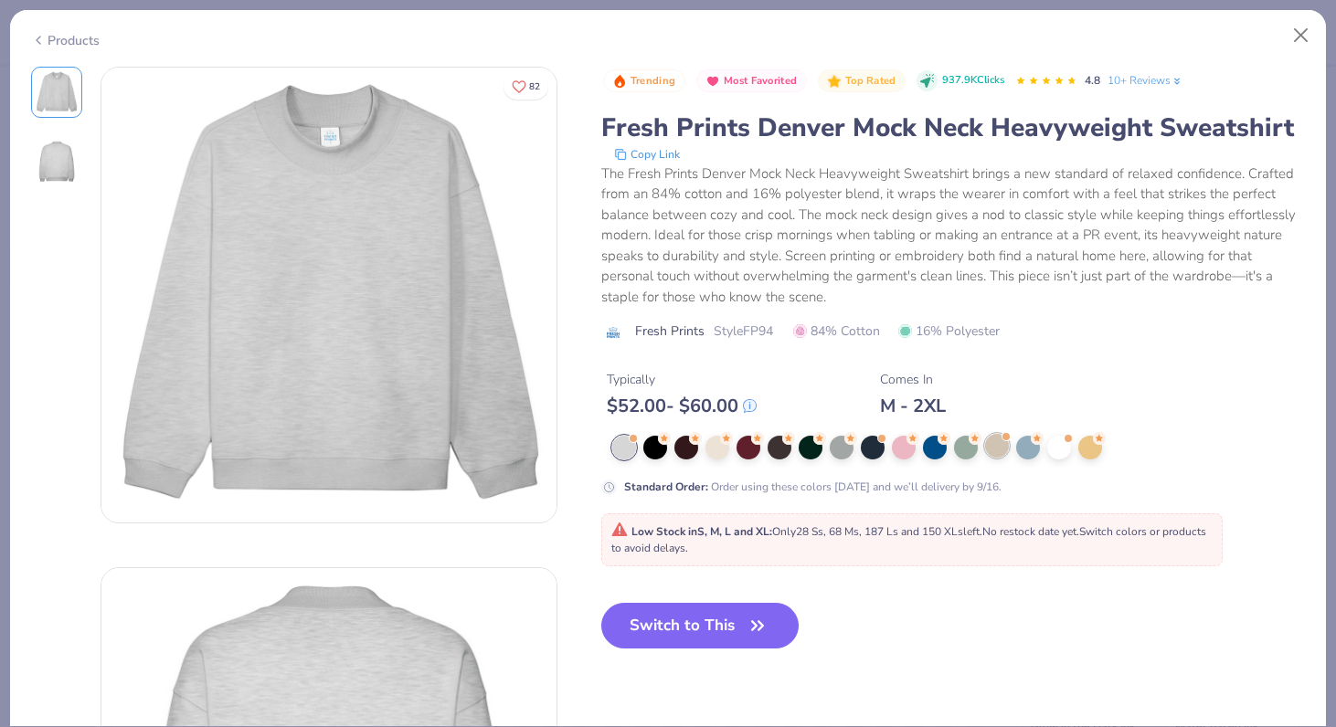
click at [985, 434] on div at bounding box center [997, 446] width 24 height 24
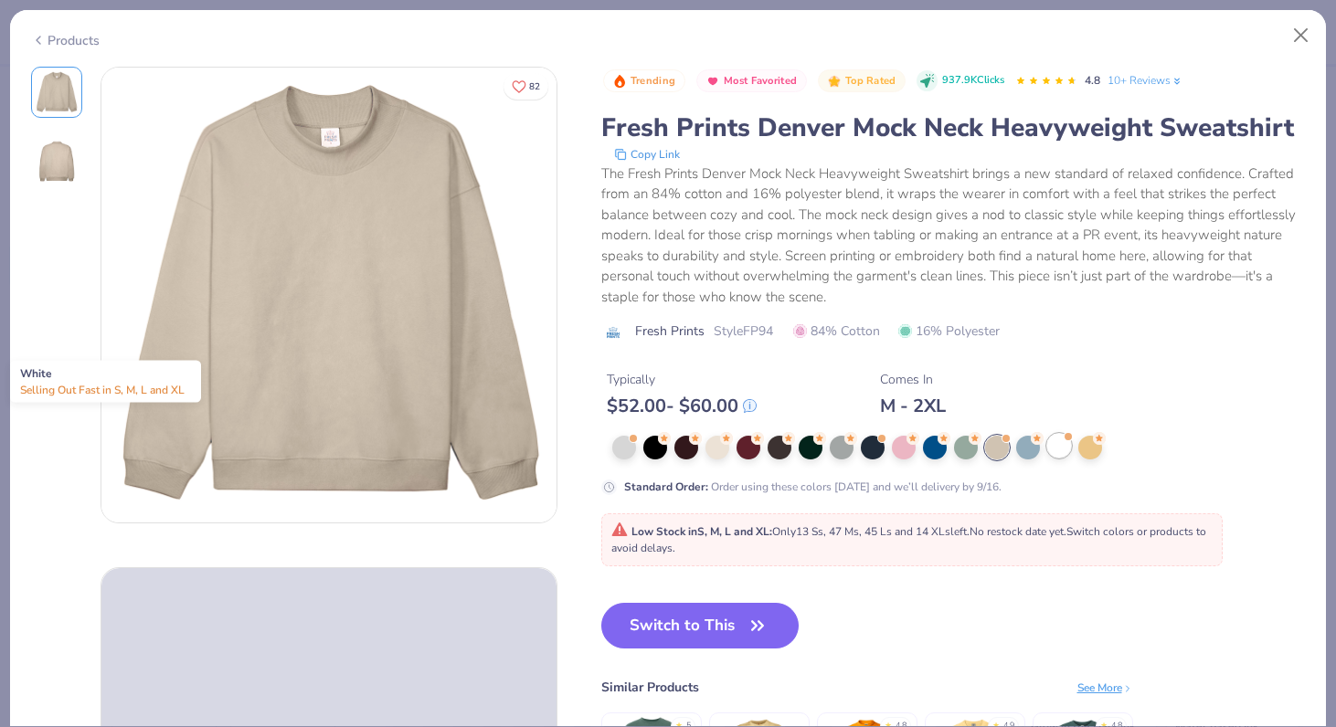
click at [1047, 434] on div at bounding box center [1059, 446] width 24 height 24
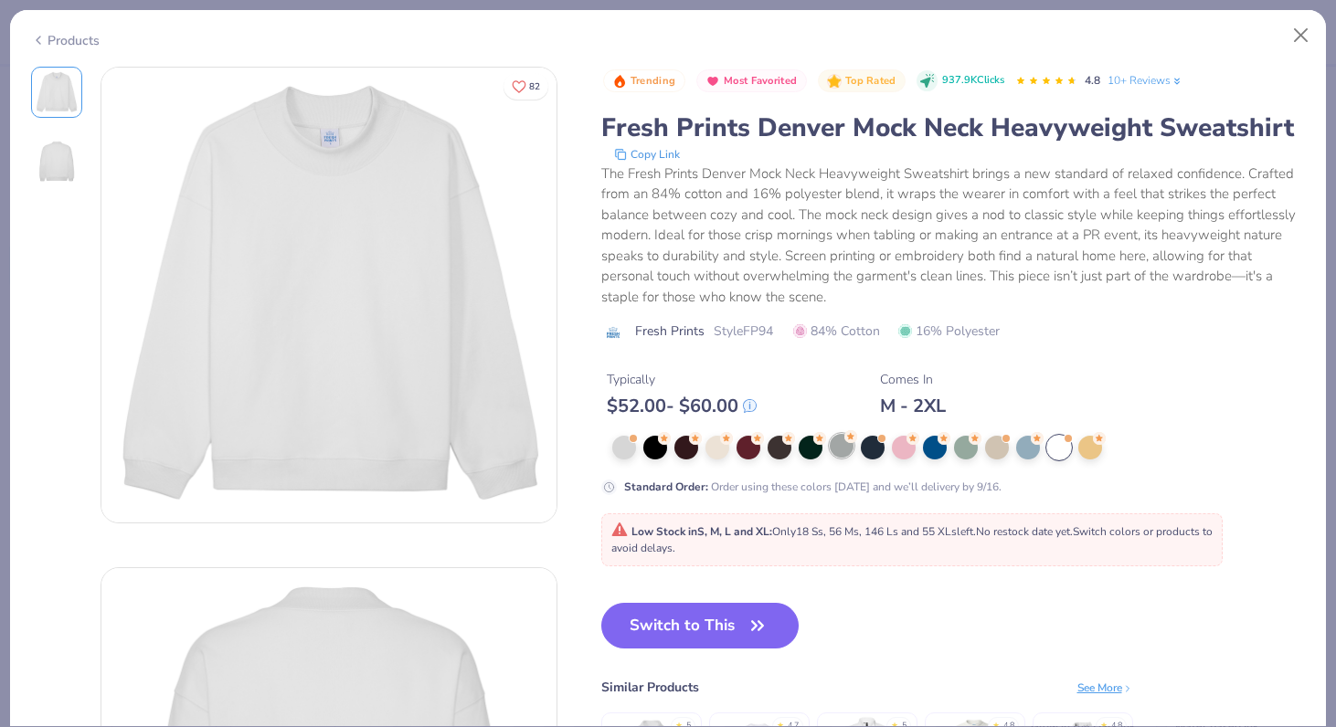
click at [830, 434] on div at bounding box center [842, 446] width 24 height 24
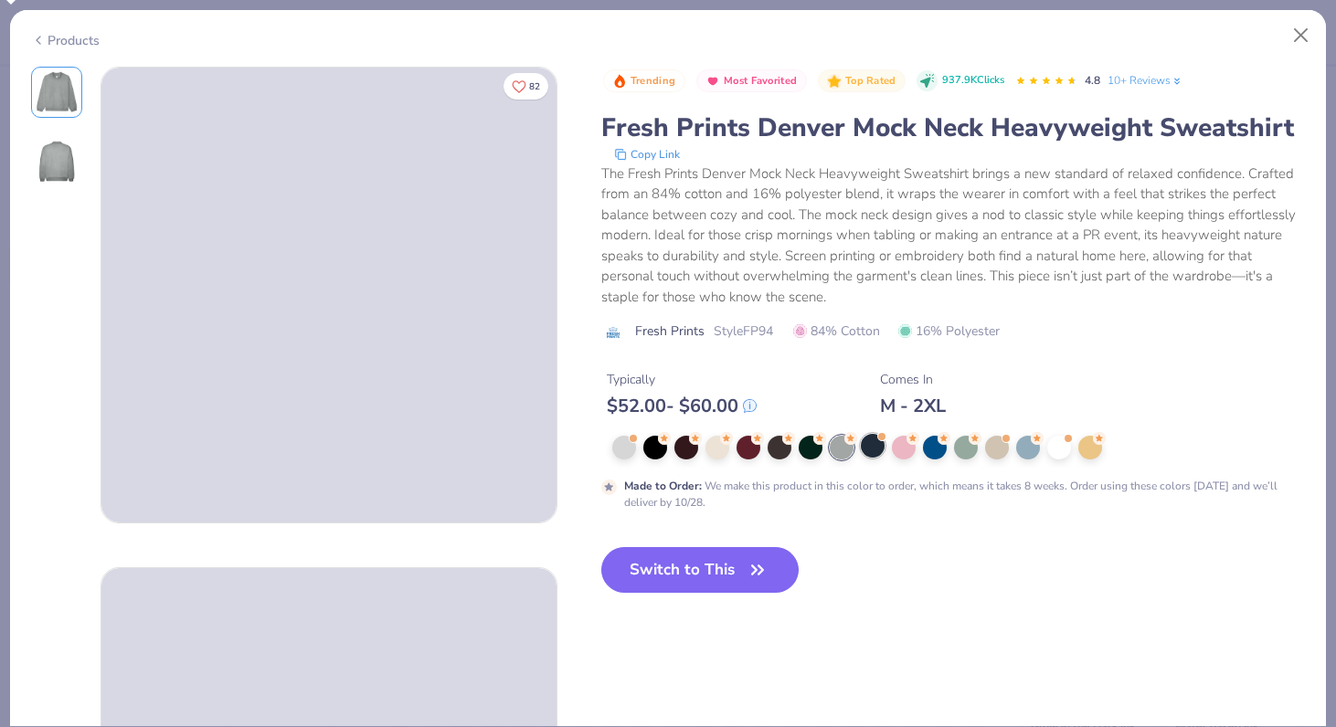
click at [861, 434] on div at bounding box center [873, 446] width 24 height 24
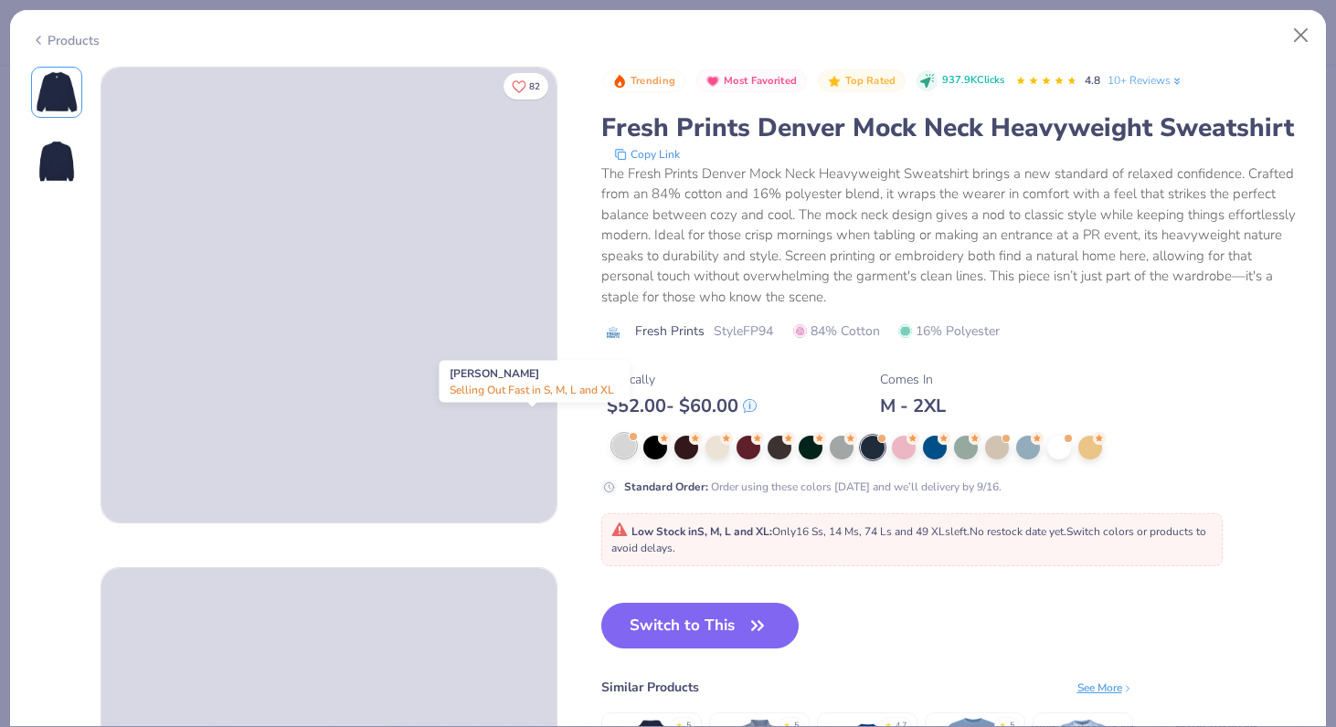
click at [612, 434] on div at bounding box center [624, 446] width 24 height 24
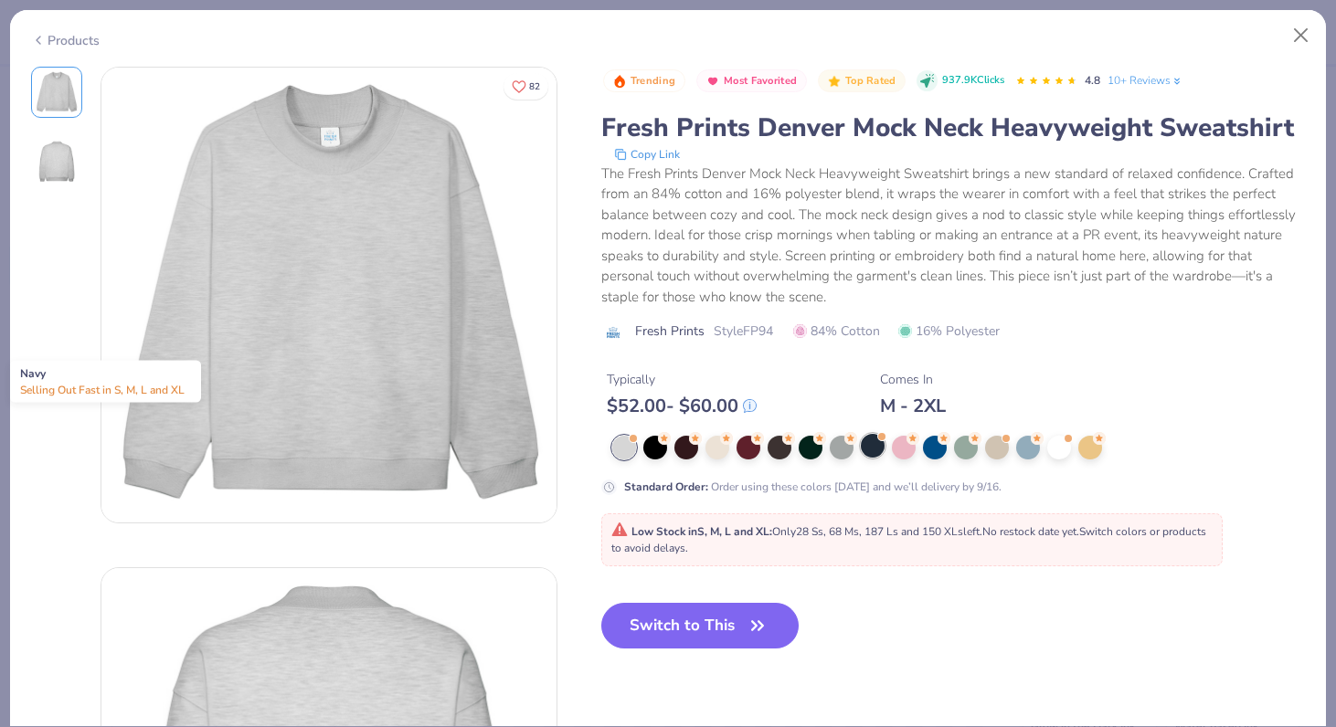
click at [861, 434] on div at bounding box center [873, 446] width 24 height 24
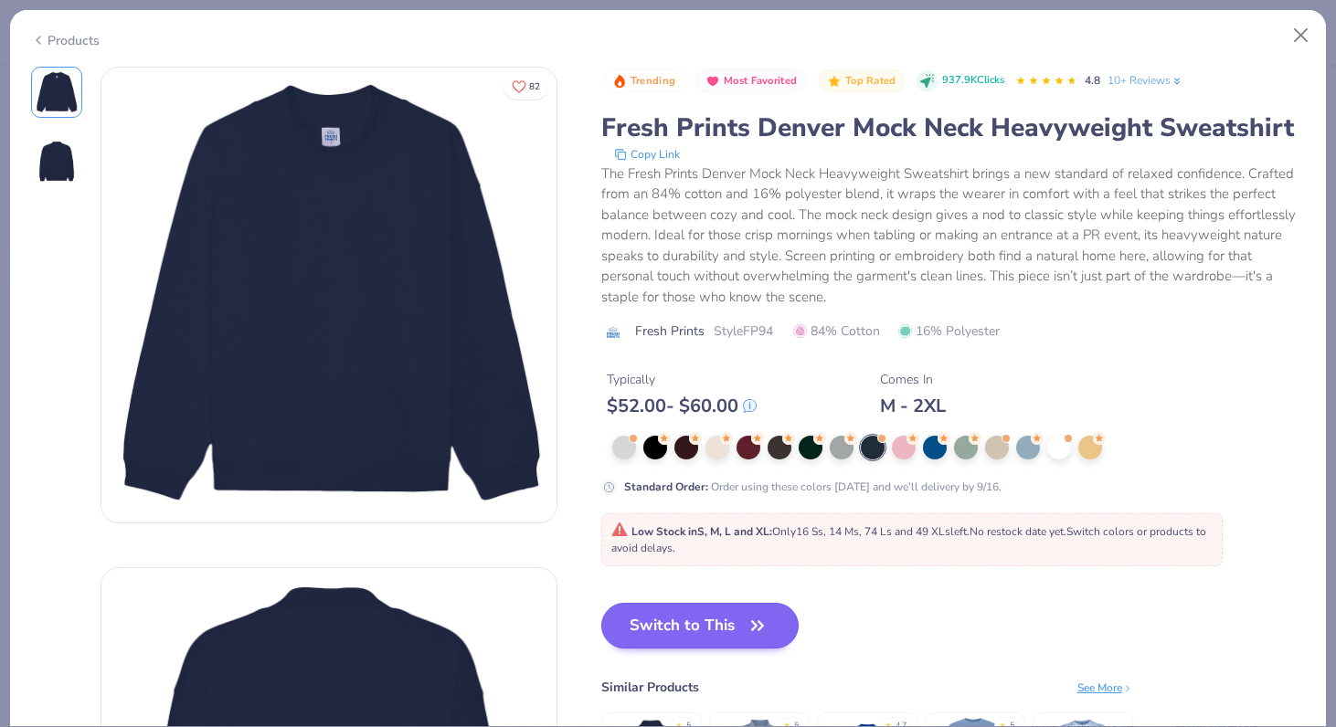
click at [637, 603] on button "Switch to This" at bounding box center [700, 626] width 198 height 46
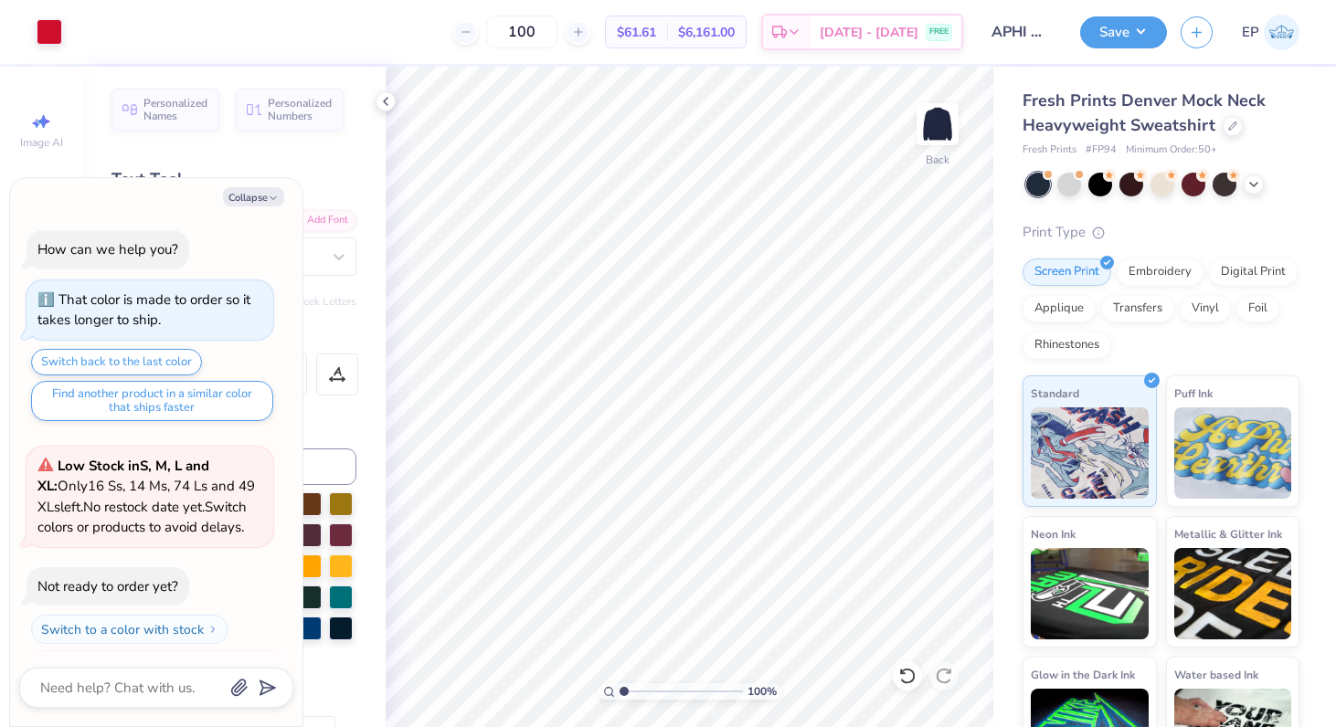
scroll to position [141, 0]
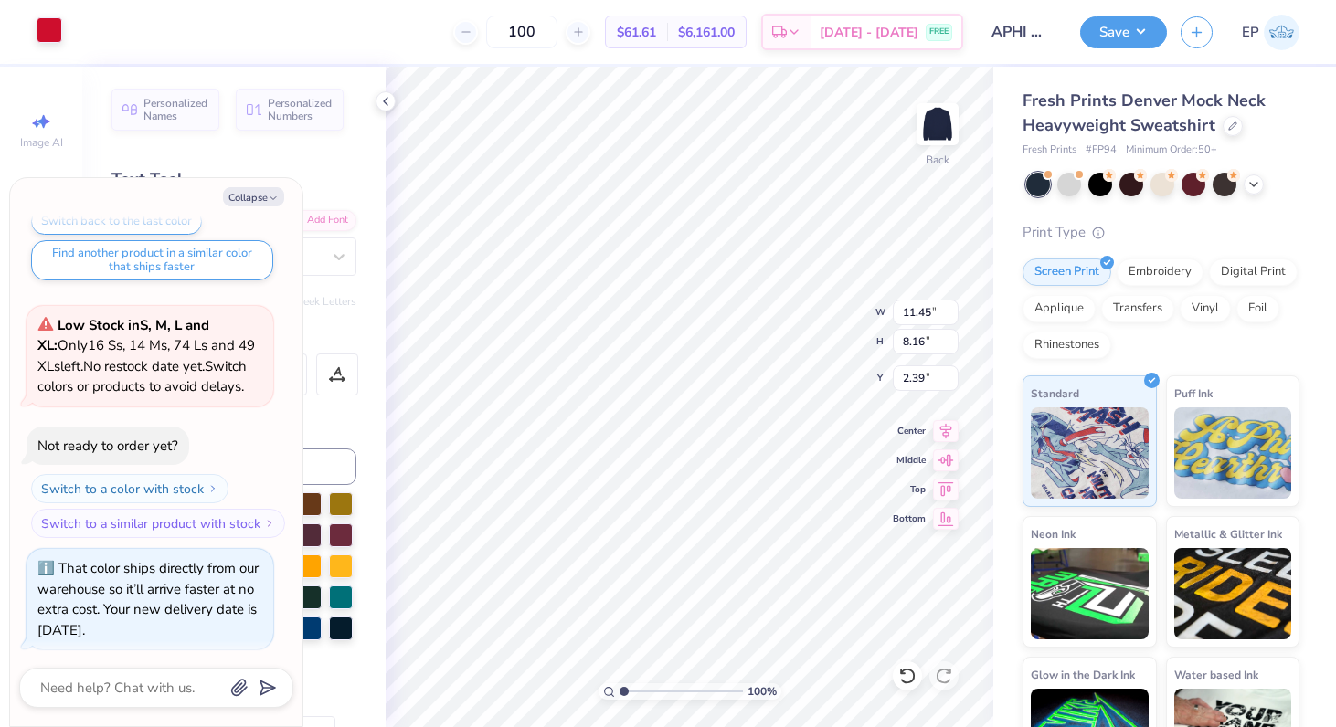
click at [45, 33] on div at bounding box center [50, 30] width 26 height 26
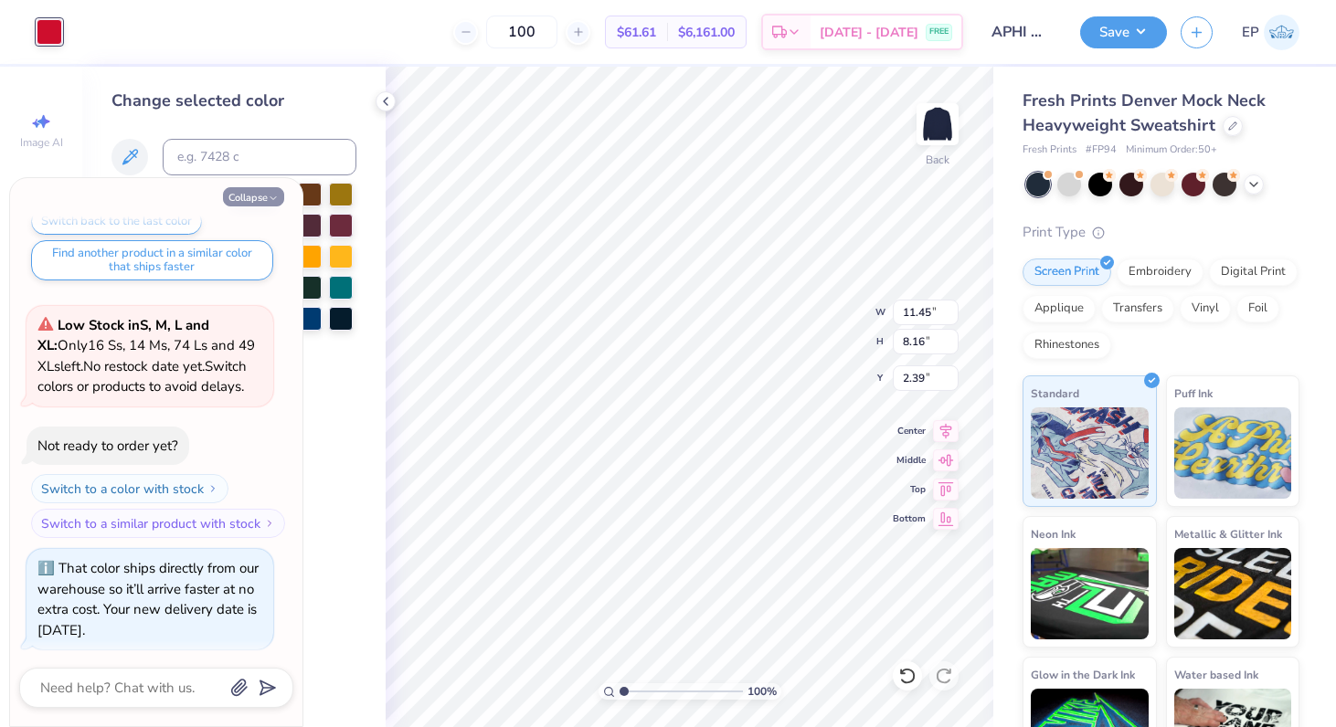
click at [268, 193] on icon "button" at bounding box center [273, 198] width 11 height 11
type textarea "x"
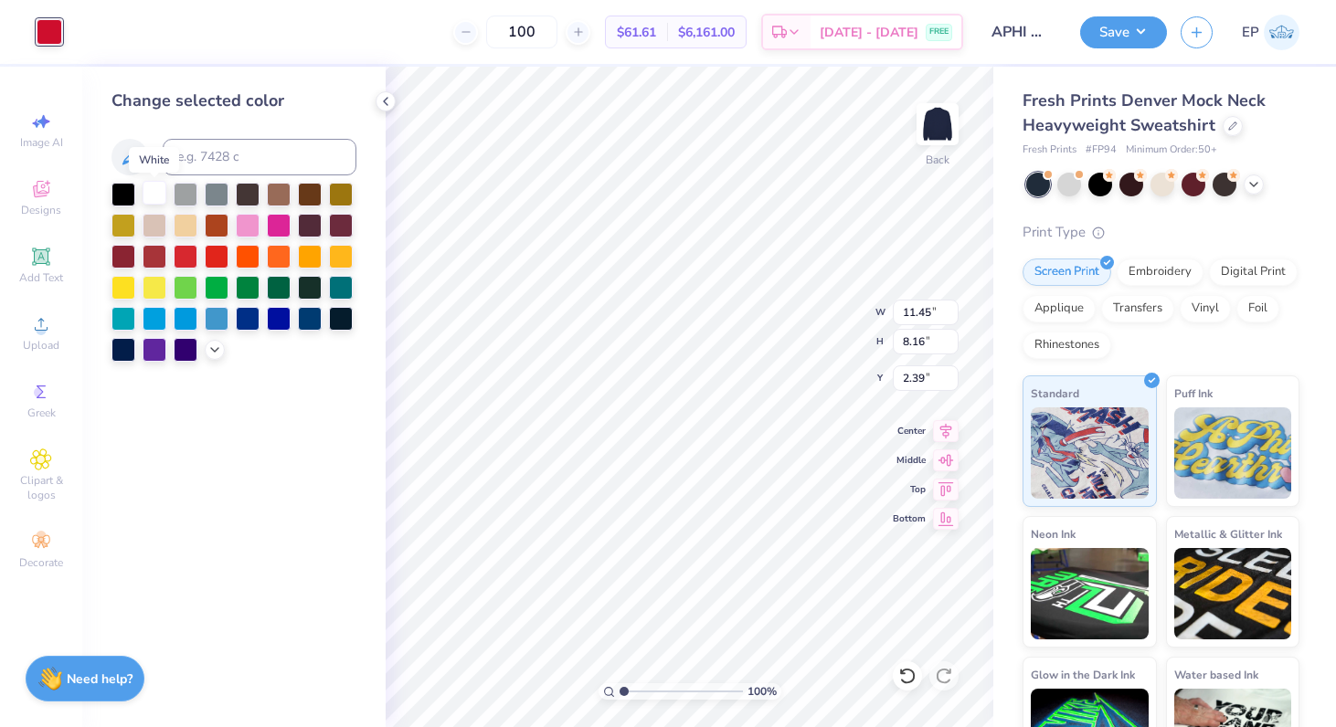
click at [156, 195] on div at bounding box center [155, 193] width 24 height 24
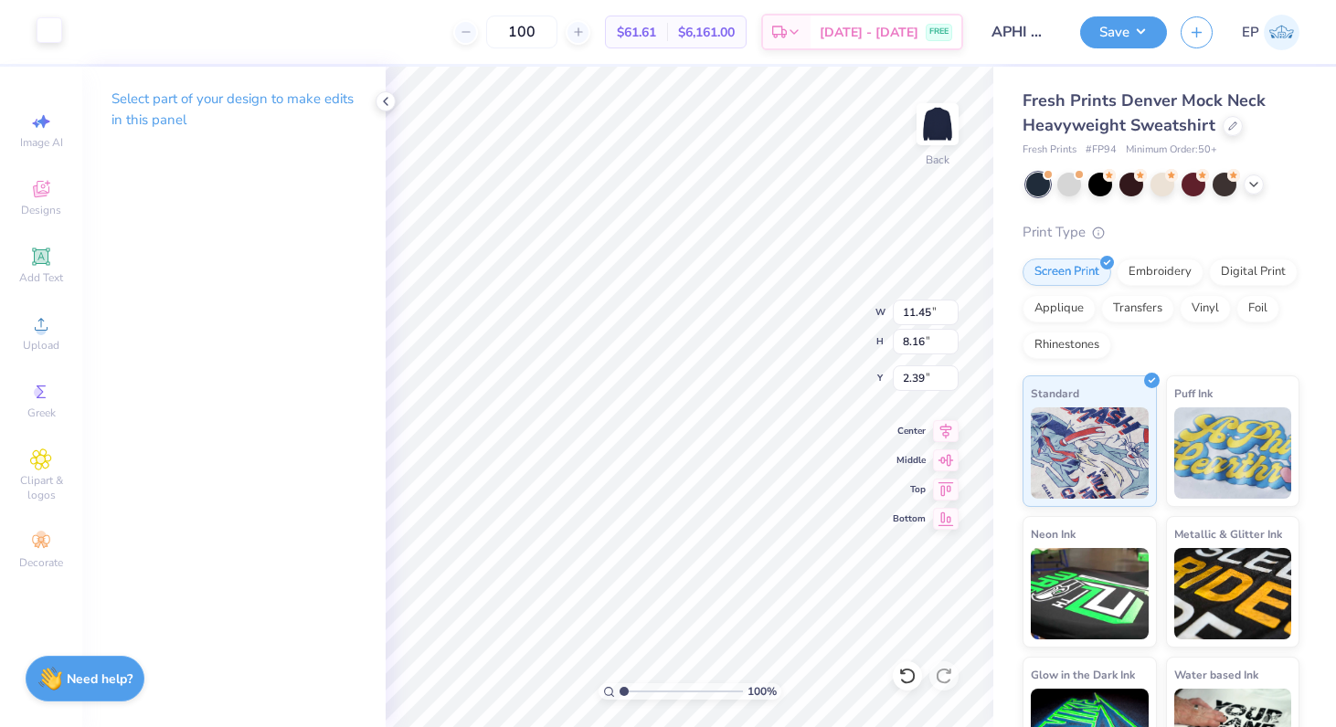
click at [43, 19] on div at bounding box center [50, 30] width 26 height 26
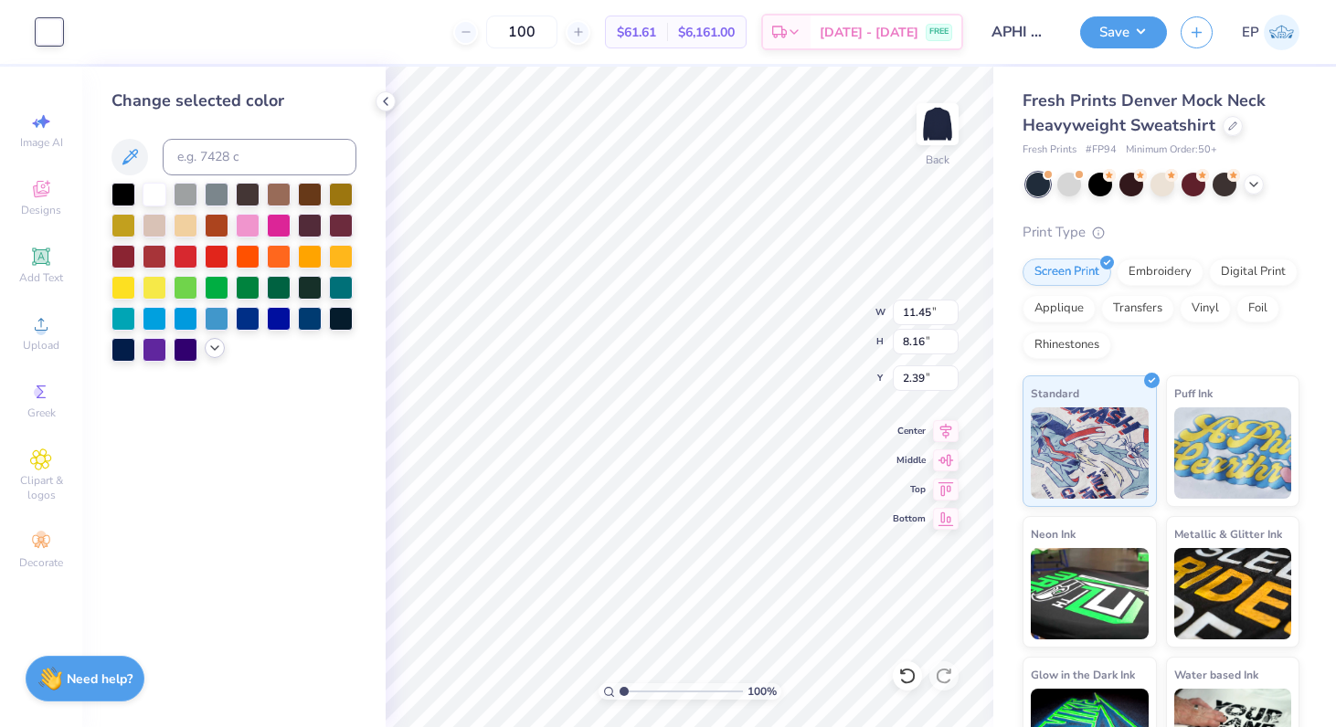
click at [207, 347] on div at bounding box center [215, 348] width 20 height 20
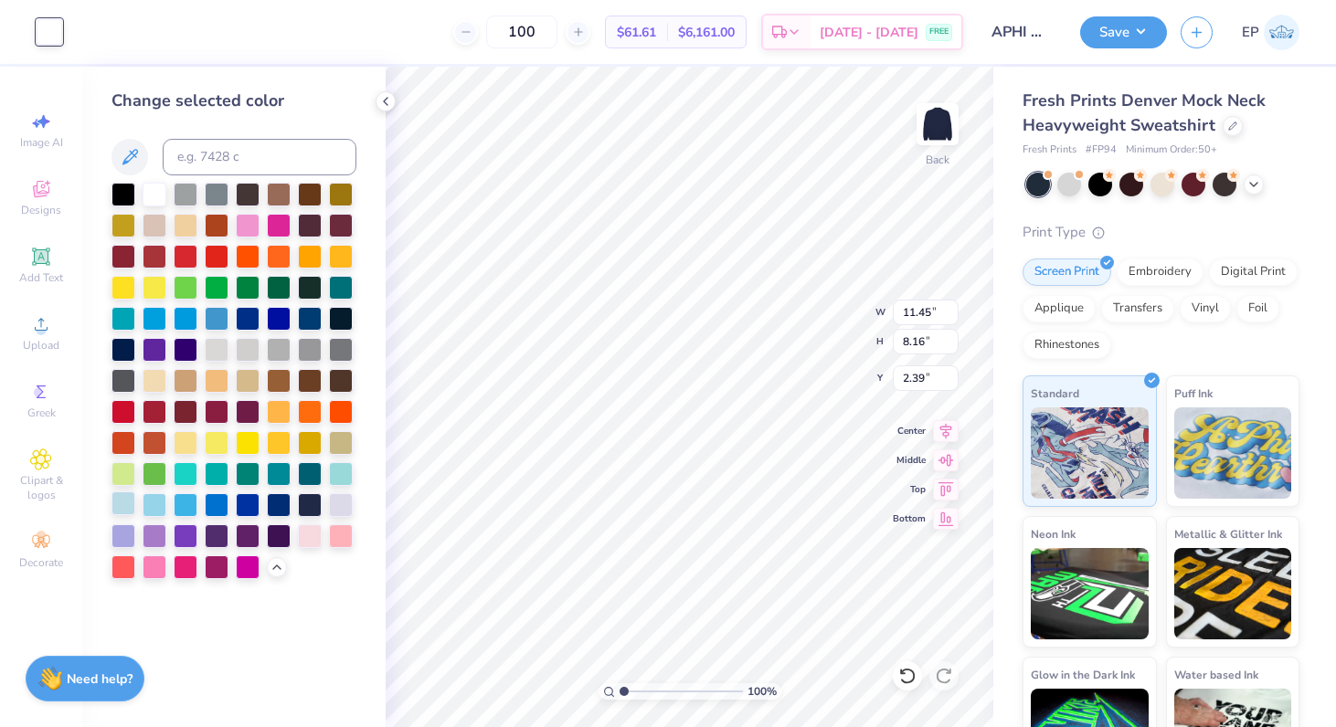
click at [125, 504] on div at bounding box center [123, 504] width 24 height 24
click at [333, 469] on div at bounding box center [341, 473] width 24 height 24
click at [209, 348] on div at bounding box center [217, 348] width 24 height 24
click at [249, 353] on div at bounding box center [248, 348] width 24 height 24
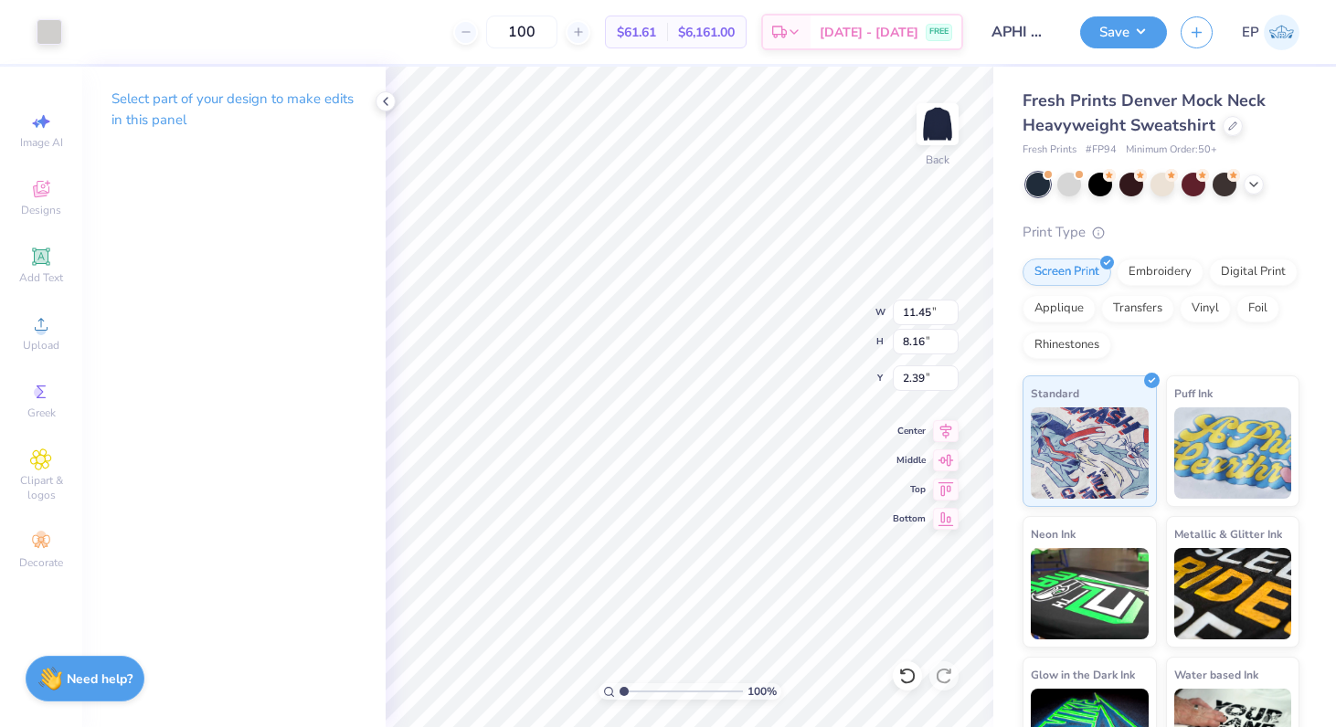
type input "3.22"
click at [1121, 25] on button "Save" at bounding box center [1123, 30] width 87 height 32
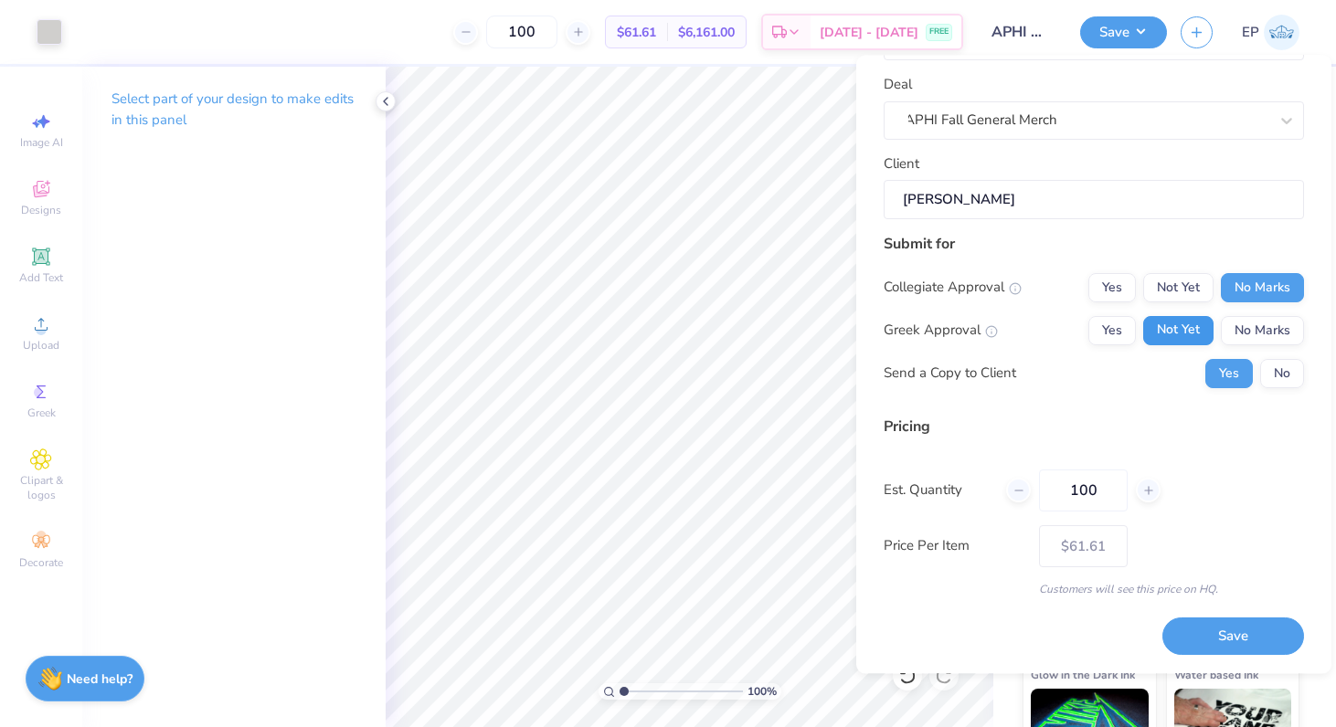
scroll to position [76, 0]
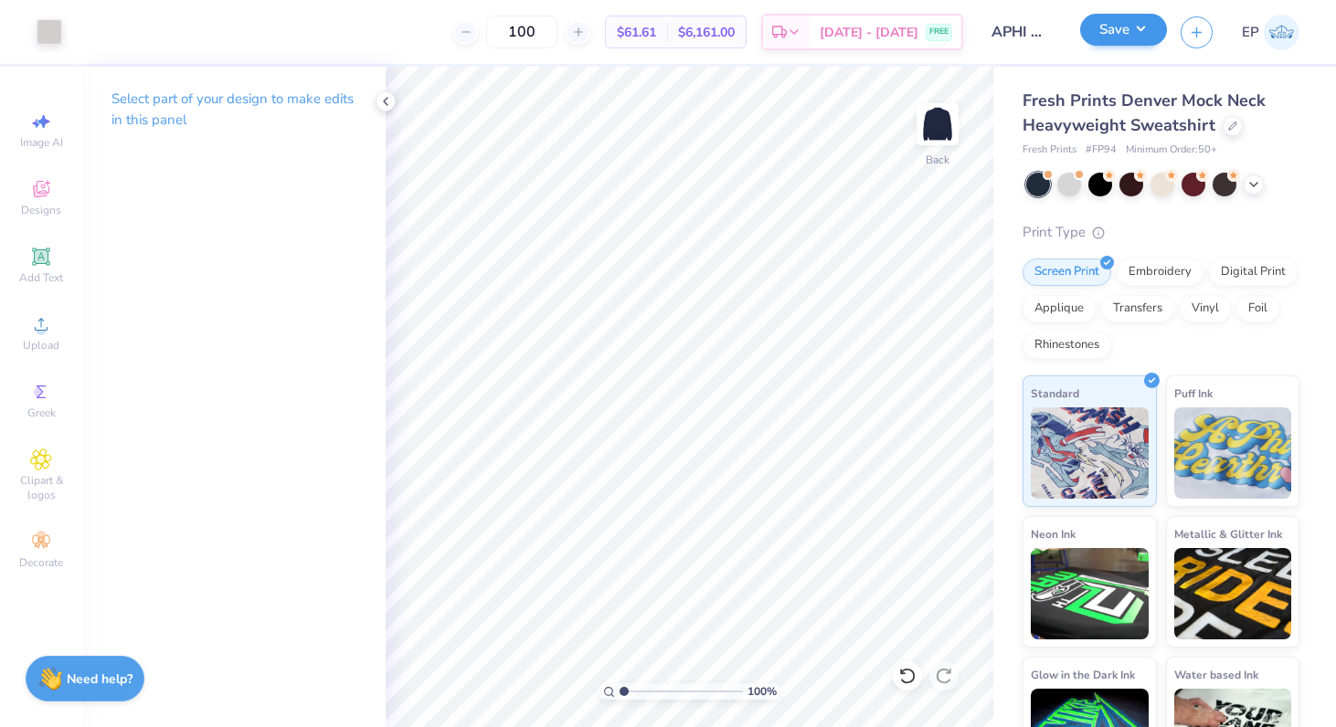
click at [1140, 20] on button "Save" at bounding box center [1123, 30] width 87 height 32
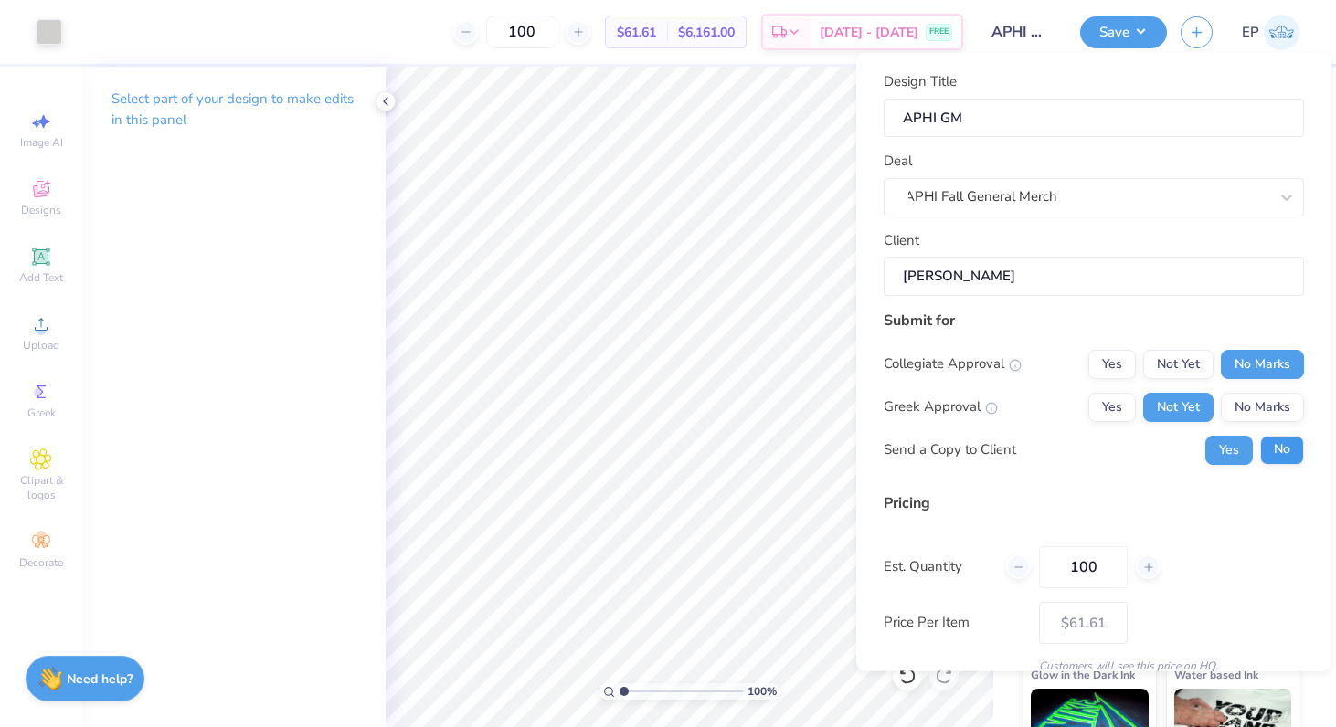
click at [1287, 436] on button "No" at bounding box center [1282, 449] width 44 height 29
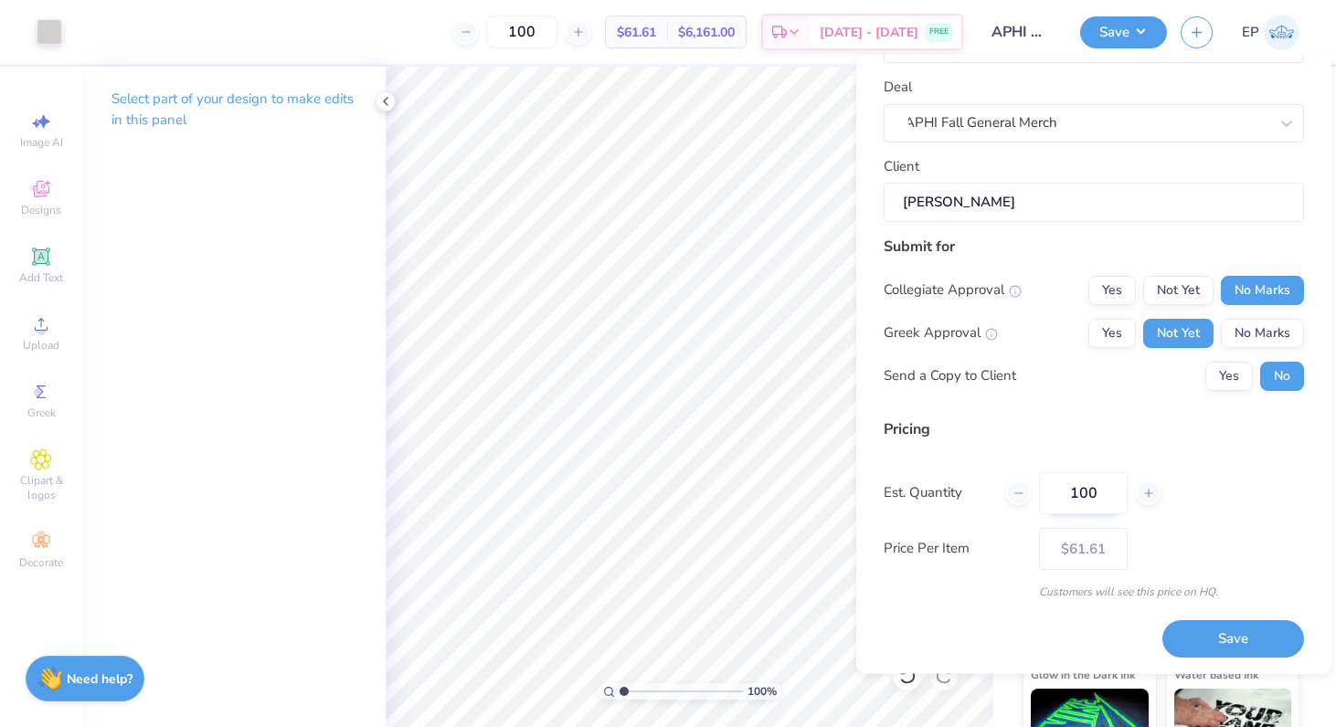
drag, startPoint x: 1098, startPoint y: 501, endPoint x: 1063, endPoint y: 501, distance: 35.6
click at [1063, 501] on input "100" at bounding box center [1083, 493] width 89 height 42
click at [1257, 509] on div "Est. Quantity 100" at bounding box center [1094, 493] width 420 height 42
click at [1234, 626] on button "Save" at bounding box center [1233, 639] width 142 height 37
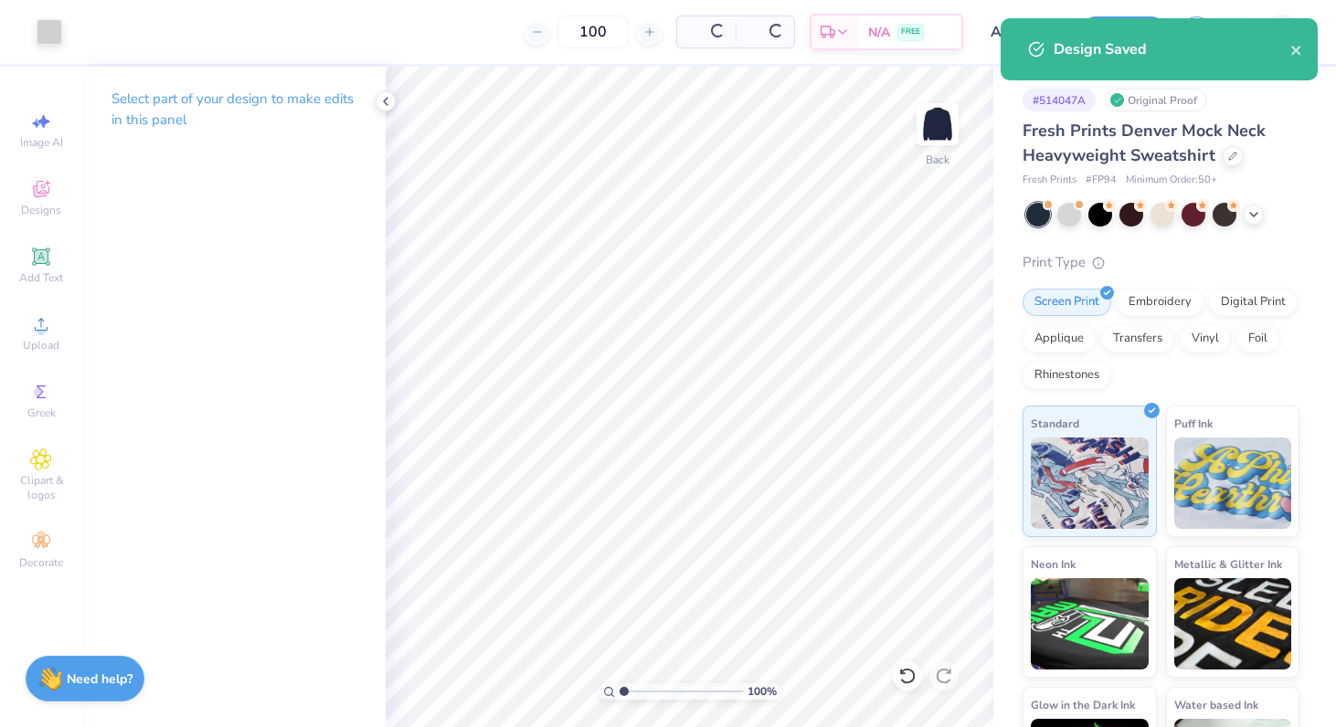
type input "$61.61"
click at [1297, 50] on icon "close" at bounding box center [1295, 50] width 9 height 9
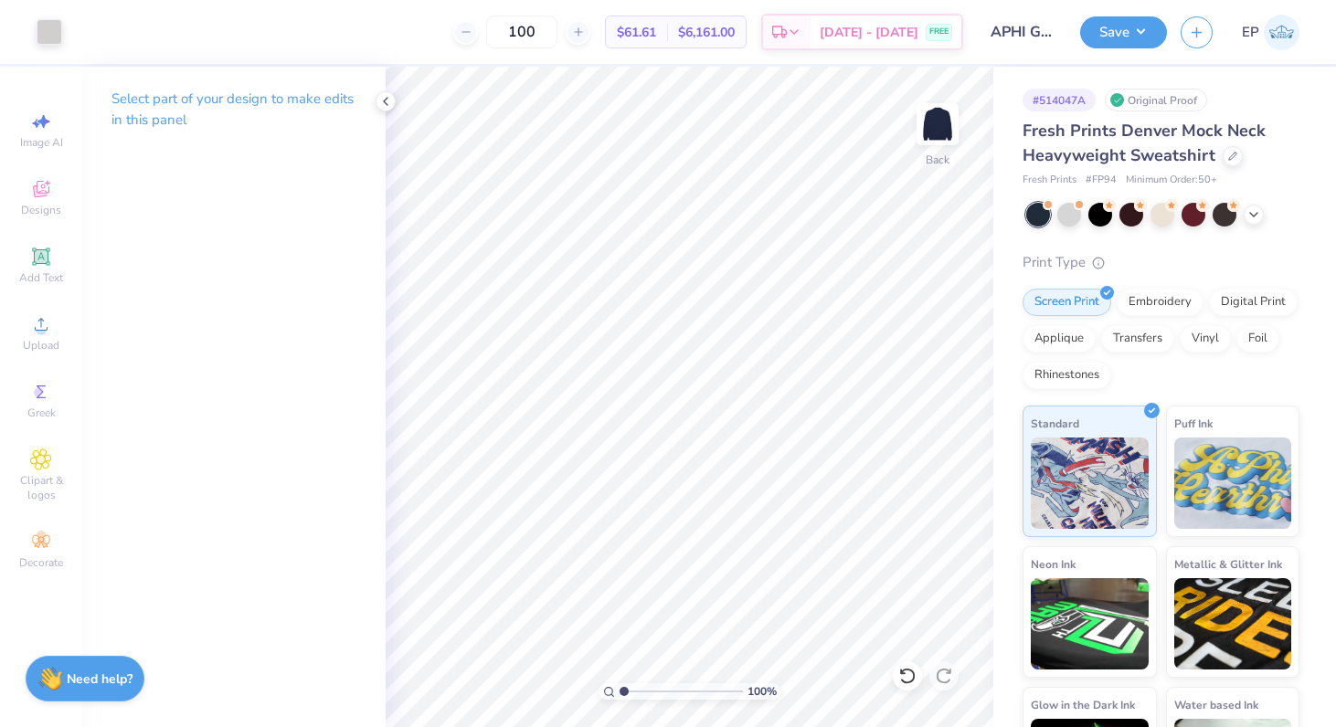
click at [411, 0] on div "100 $61.61 Per Item $6,161.00 Total Est. Delivery [DATE] - [DATE] FREE" at bounding box center [519, 32] width 887 height 64
